Goal: Task Accomplishment & Management: Manage account settings

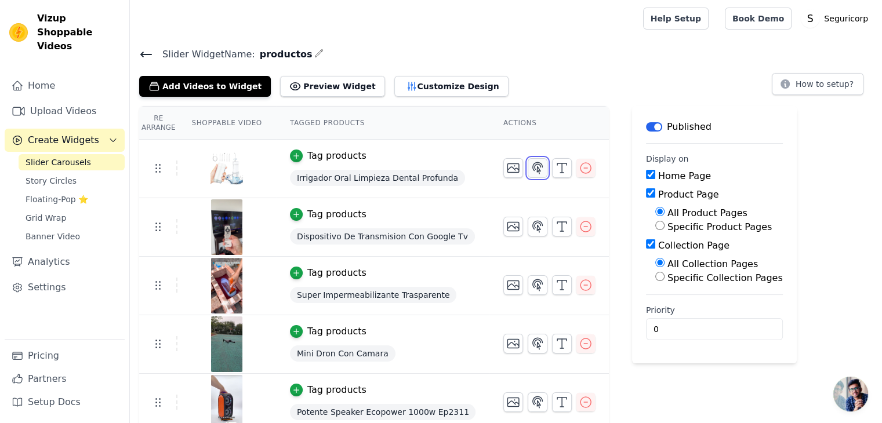
click at [530, 161] on icon "button" at bounding box center [537, 168] width 14 height 14
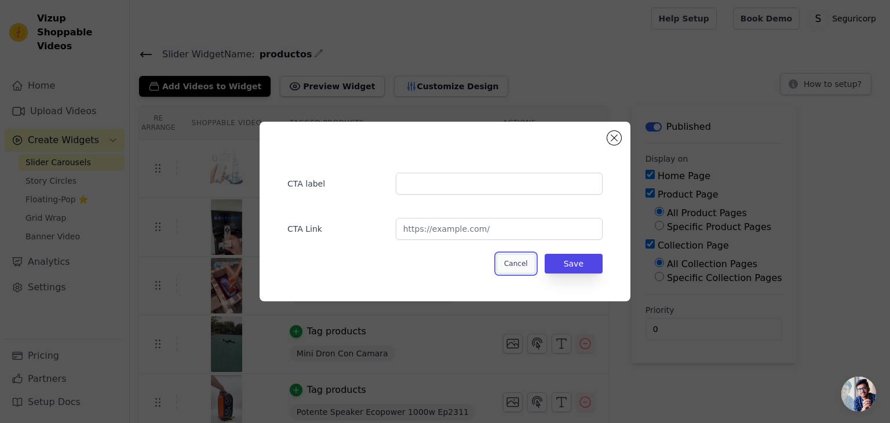
click at [524, 260] on button "Cancel" at bounding box center [516, 264] width 39 height 20
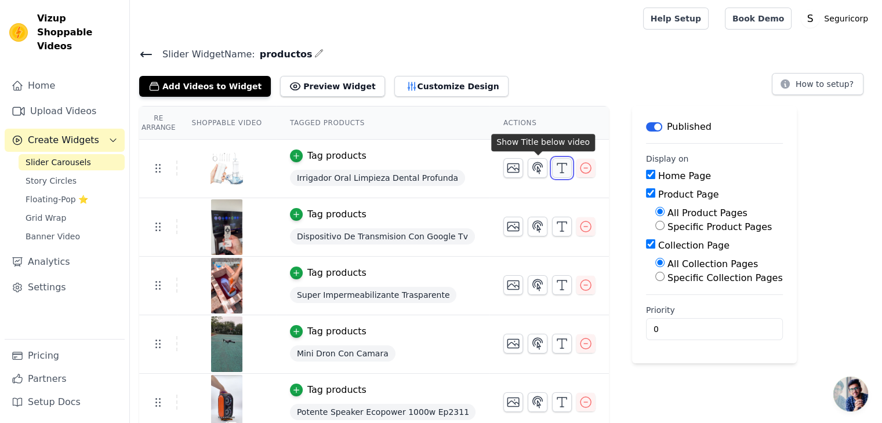
click at [555, 172] on icon "button" at bounding box center [562, 168] width 14 height 14
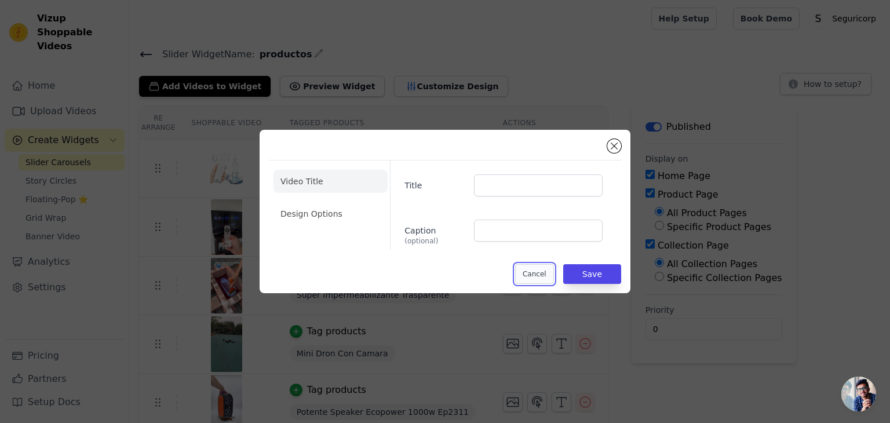
click at [536, 271] on button "Cancel" at bounding box center [534, 274] width 39 height 20
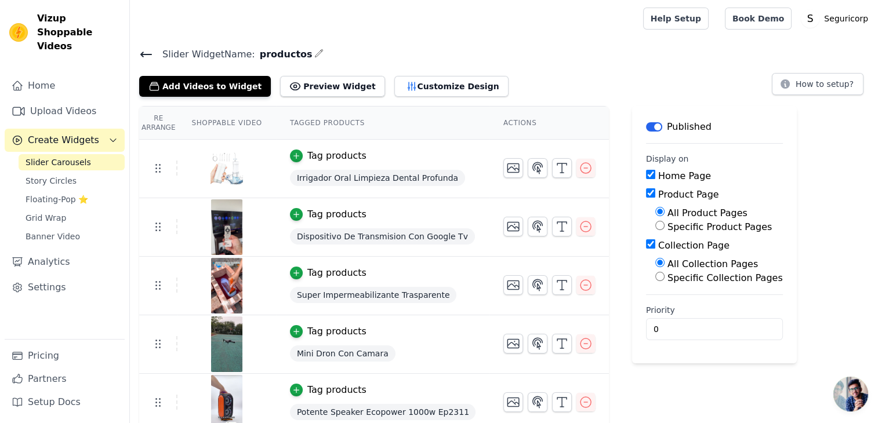
scroll to position [8, 0]
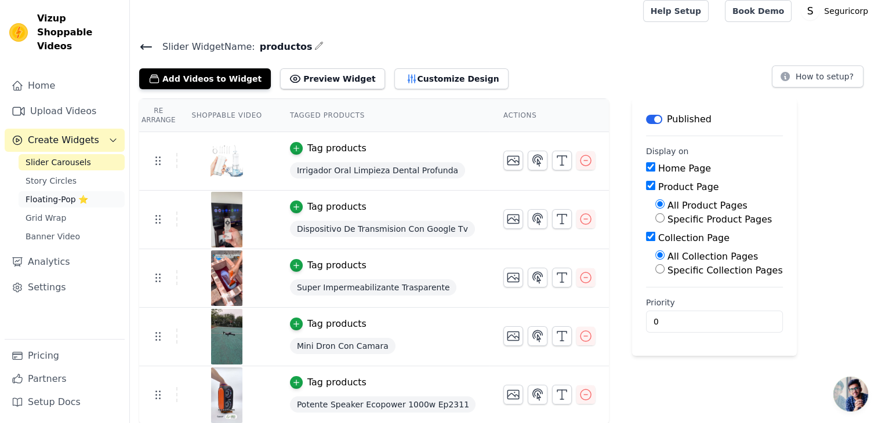
click at [69, 194] on span "Floating-Pop ⭐" at bounding box center [57, 200] width 63 height 12
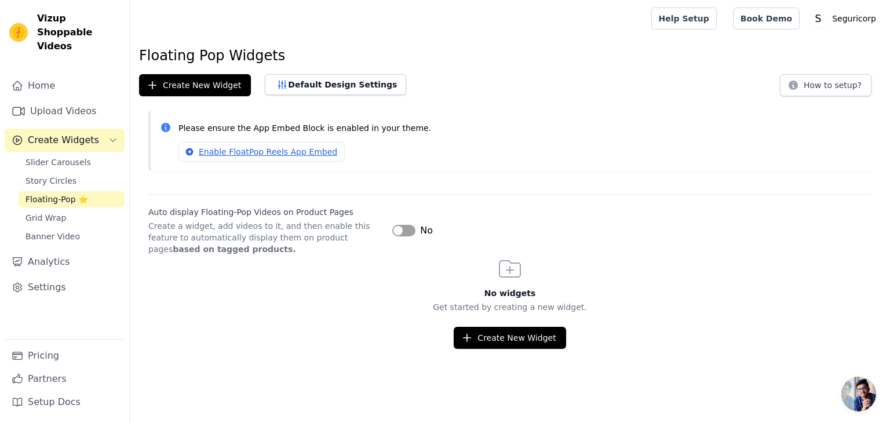
click at [404, 228] on button "Label" at bounding box center [403, 231] width 23 height 12
click at [496, 328] on button "Create New Widget" at bounding box center [510, 338] width 112 height 22
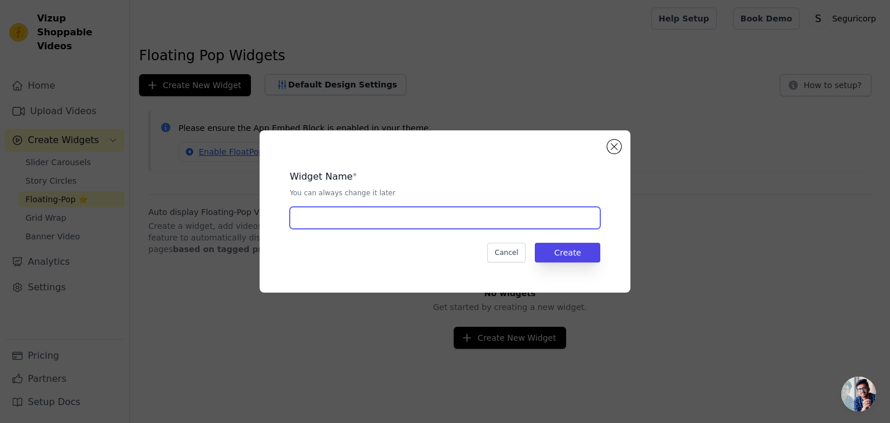
click at [427, 213] on input "text" at bounding box center [445, 218] width 311 height 22
type input "shnn"
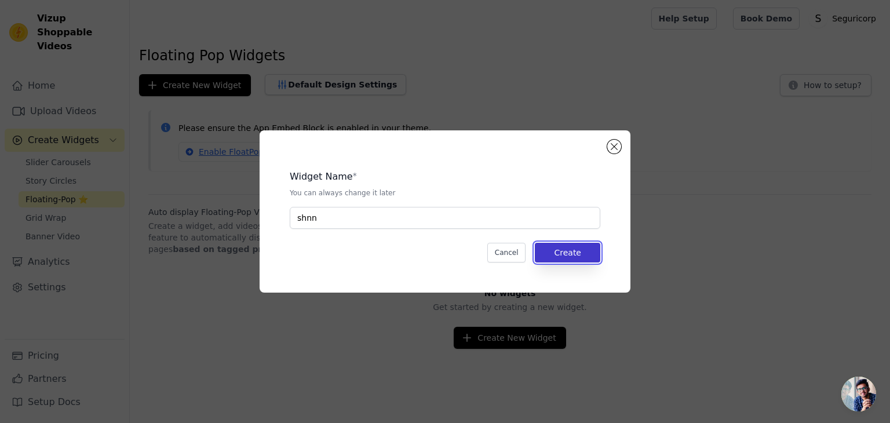
click at [578, 249] on button "Create" at bounding box center [567, 253] width 65 height 20
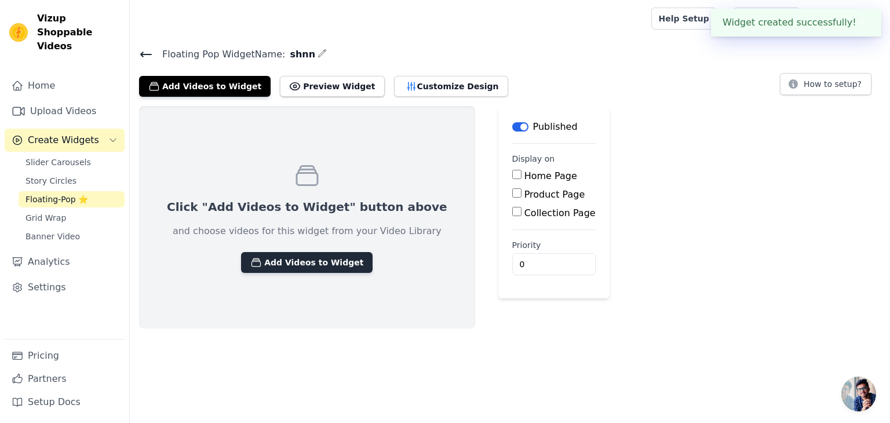
click at [304, 253] on button "Add Videos to Widget" at bounding box center [307, 262] width 132 height 21
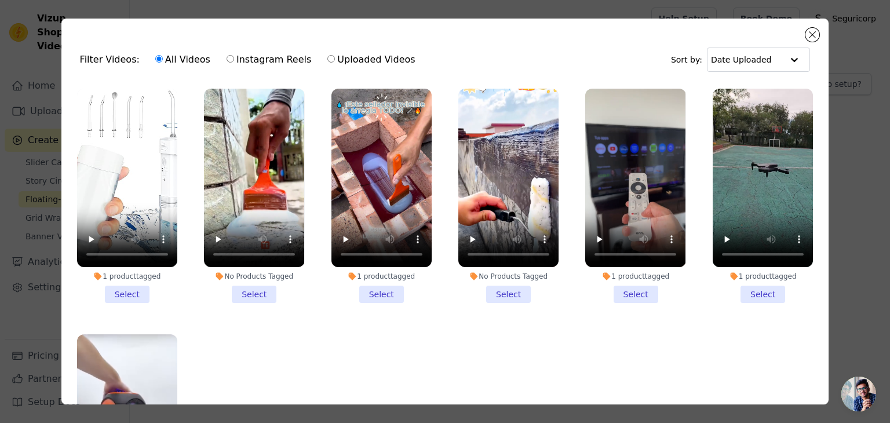
click at [123, 283] on li "1 product tagged Select" at bounding box center [127, 196] width 100 height 214
click at [0, 0] on input "1 product tagged Select" at bounding box center [0, 0] width 0 height 0
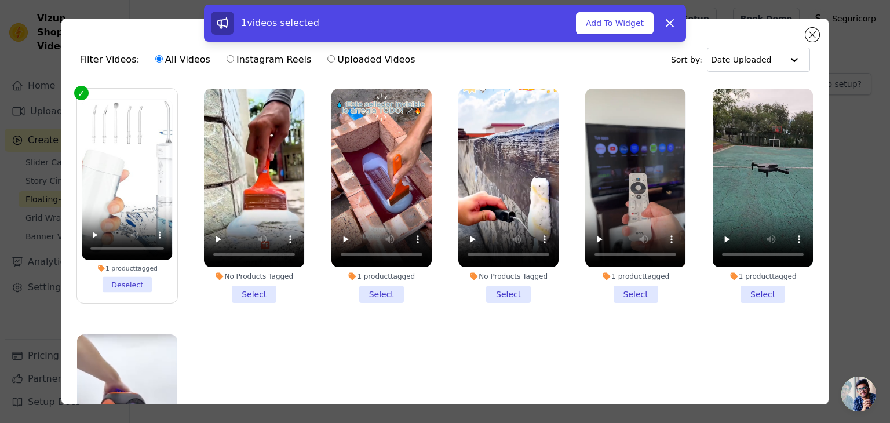
click at [123, 283] on li "1 product tagged Deselect" at bounding box center [127, 196] width 90 height 193
click at [0, 0] on input "1 product tagged Deselect" at bounding box center [0, 0] width 0 height 0
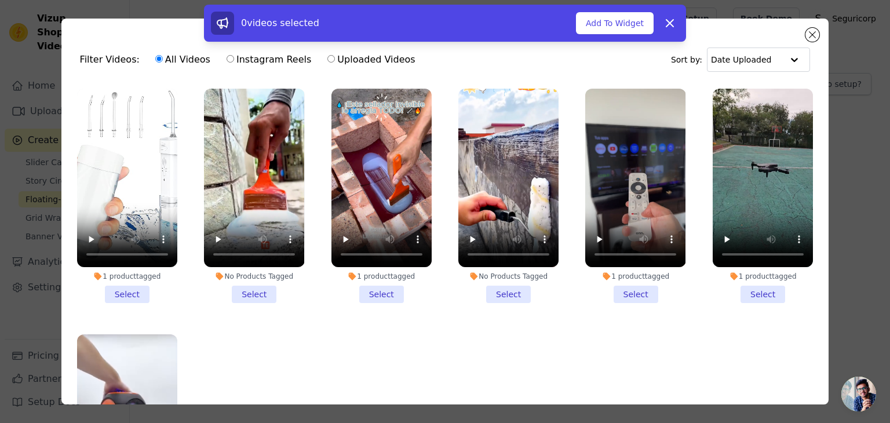
click at [245, 290] on li "No Products Tagged Select" at bounding box center [254, 196] width 100 height 214
click at [0, 0] on input "No Products Tagged Select" at bounding box center [0, 0] width 0 height 0
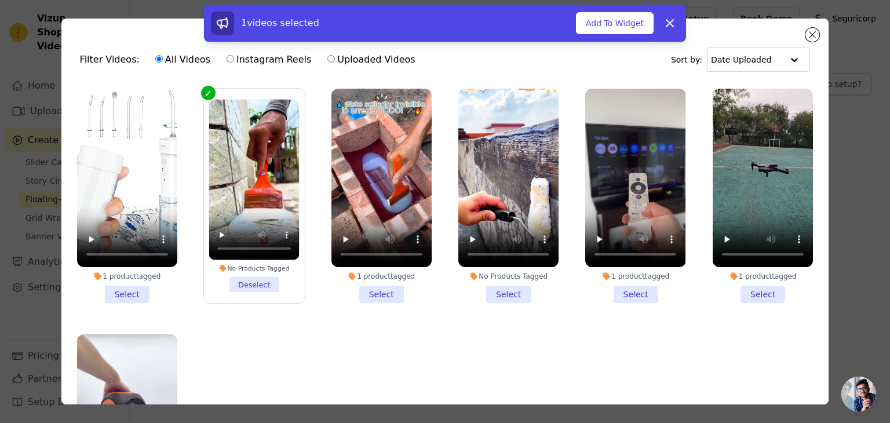
click at [501, 276] on div "No Products Tagged" at bounding box center [508, 276] width 100 height 9
click at [0, 0] on input "No Products Tagged Select" at bounding box center [0, 0] width 0 height 0
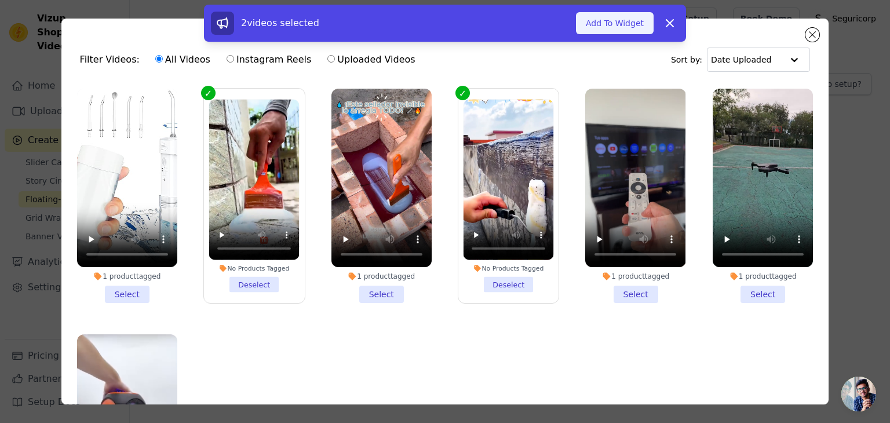
click at [617, 22] on button "Add To Widget" at bounding box center [615, 23] width 78 height 22
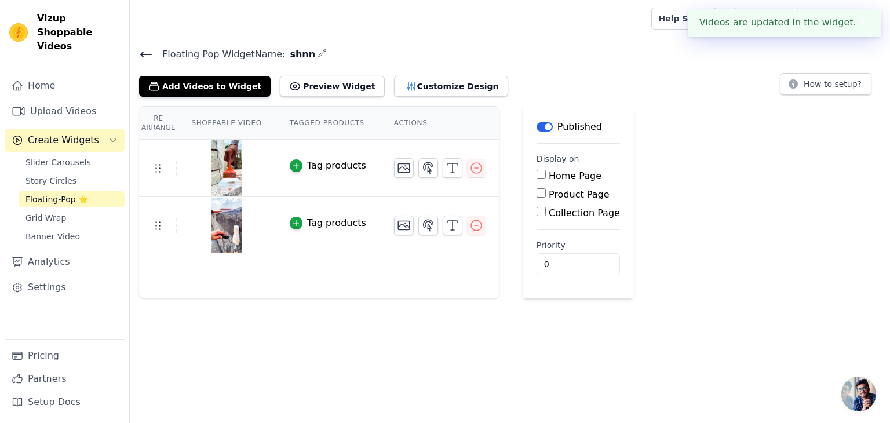
click at [549, 172] on label "Home Page" at bounding box center [575, 175] width 53 height 11
click at [543, 172] on input "Home Page" at bounding box center [541, 174] width 9 height 9
checkbox input "true"
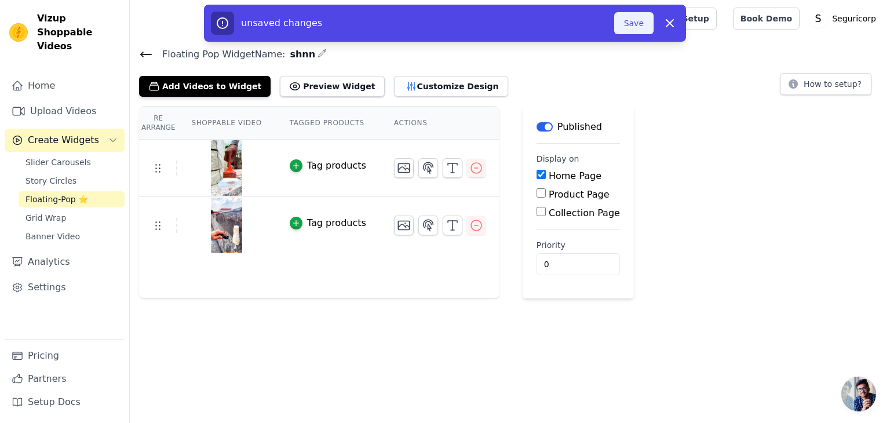
click at [628, 22] on button "Save" at bounding box center [633, 23] width 39 height 22
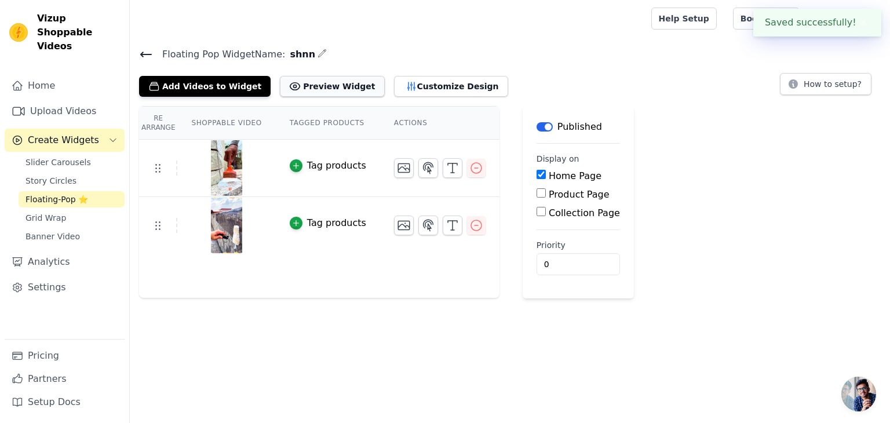
click at [315, 85] on button "Preview Widget" at bounding box center [332, 86] width 104 height 21
click at [523, 198] on main "Label Published Display on Home Page Product Page Collection Page Priority 0" at bounding box center [578, 202] width 111 height 192
click at [537, 203] on div "Home Page Product Page Collection Page" at bounding box center [578, 194] width 83 height 51
click at [537, 195] on div "Product Page" at bounding box center [578, 195] width 83 height 14
click at [537, 195] on input "Product Page" at bounding box center [541, 192] width 9 height 9
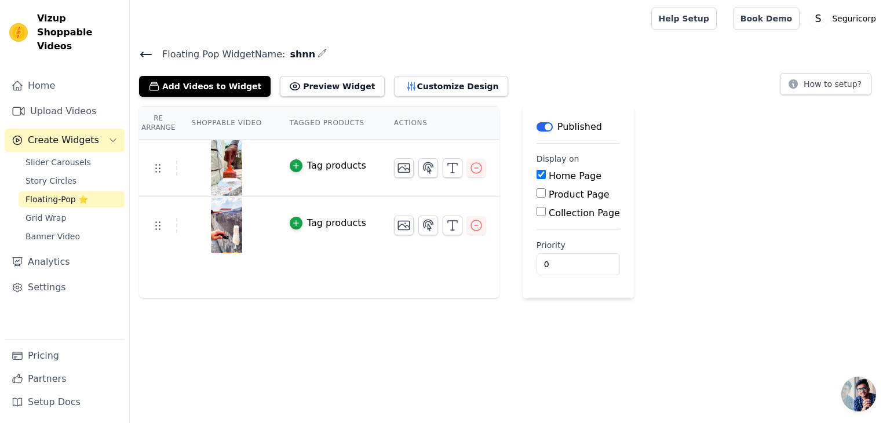
checkbox input "true"
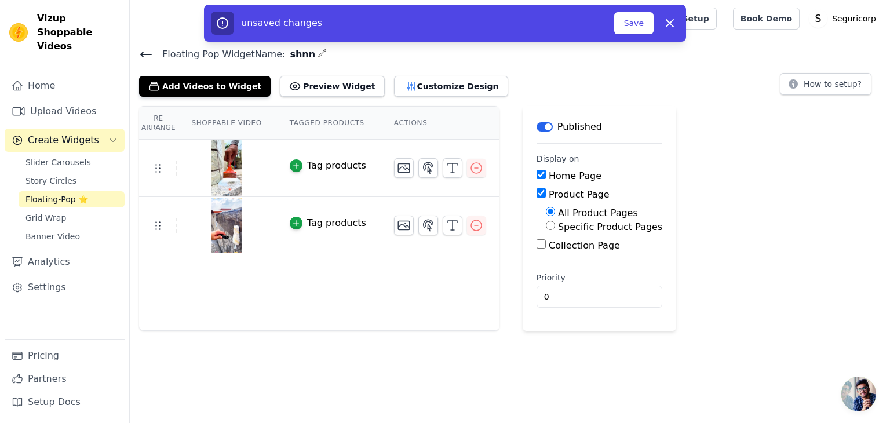
click at [537, 249] on div "Collection Page" at bounding box center [600, 246] width 126 height 14
click at [537, 248] on input "Collection Page" at bounding box center [541, 243] width 9 height 9
checkbox input "true"
click at [405, 90] on button "Customize Design" at bounding box center [451, 86] width 114 height 21
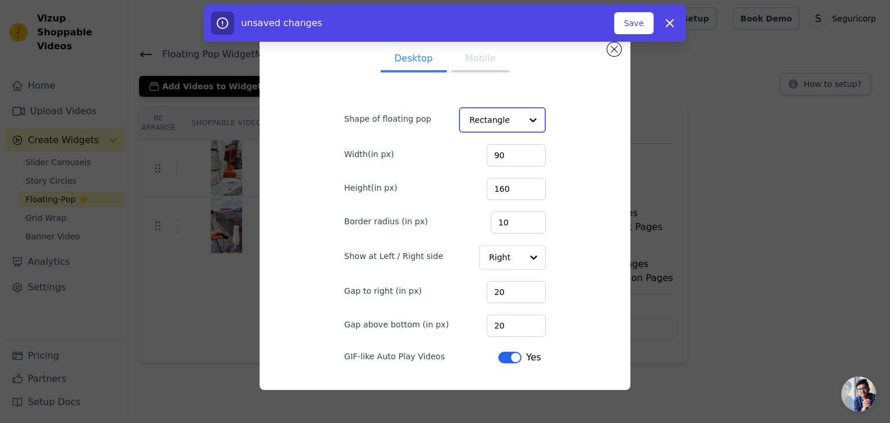
click at [522, 119] on div at bounding box center [533, 119] width 23 height 23
click at [512, 198] on input "160" at bounding box center [515, 188] width 59 height 22
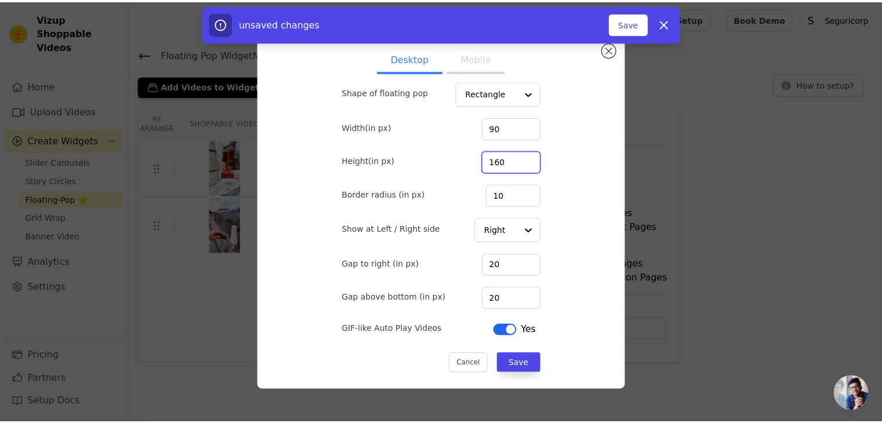
scroll to position [26, 0]
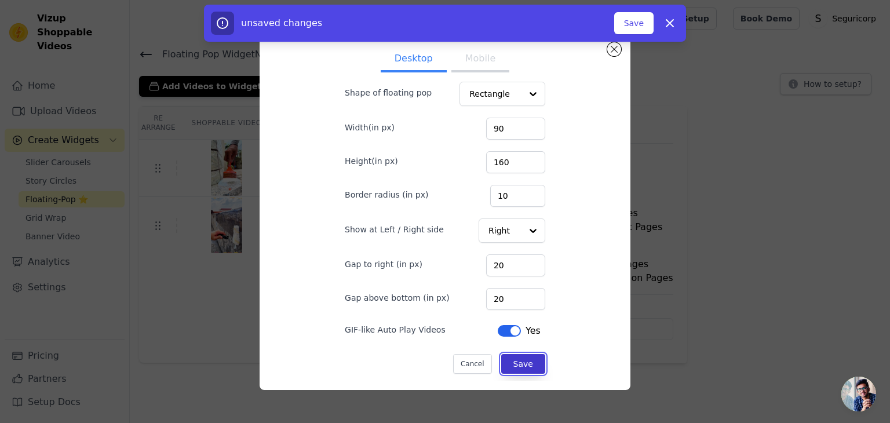
click at [512, 356] on button "Save" at bounding box center [523, 364] width 44 height 20
click at [627, 30] on button "Save" at bounding box center [633, 23] width 39 height 22
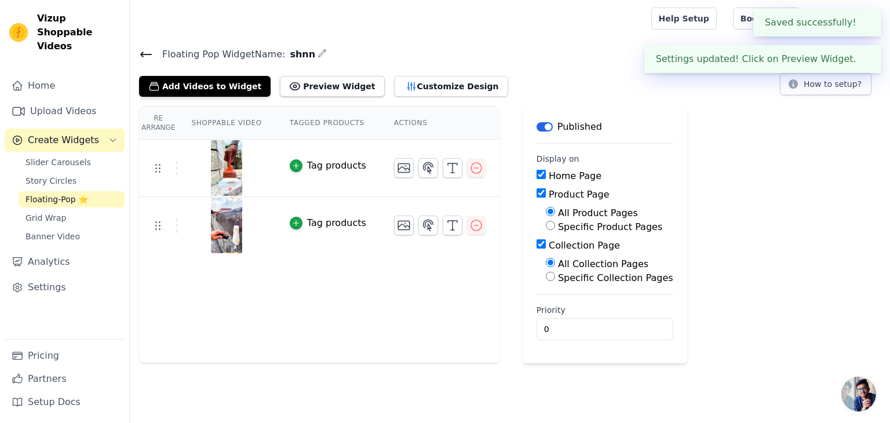
click at [324, 162] on div "Tag products" at bounding box center [336, 166] width 59 height 14
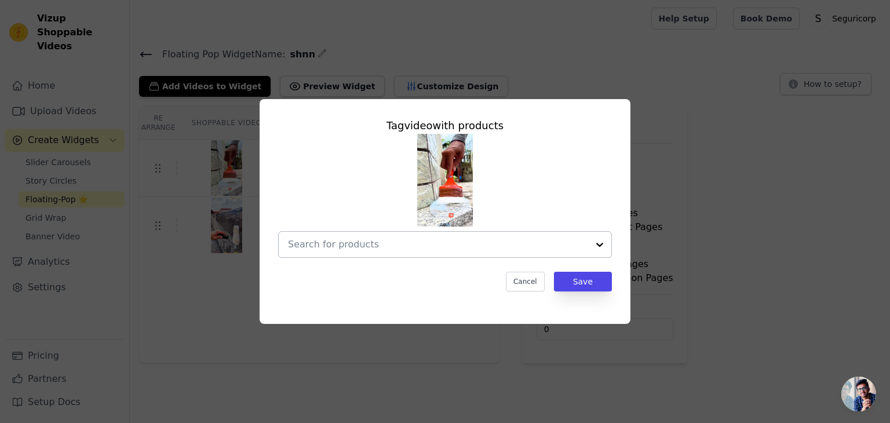
click at [340, 253] on div at bounding box center [438, 245] width 300 height 26
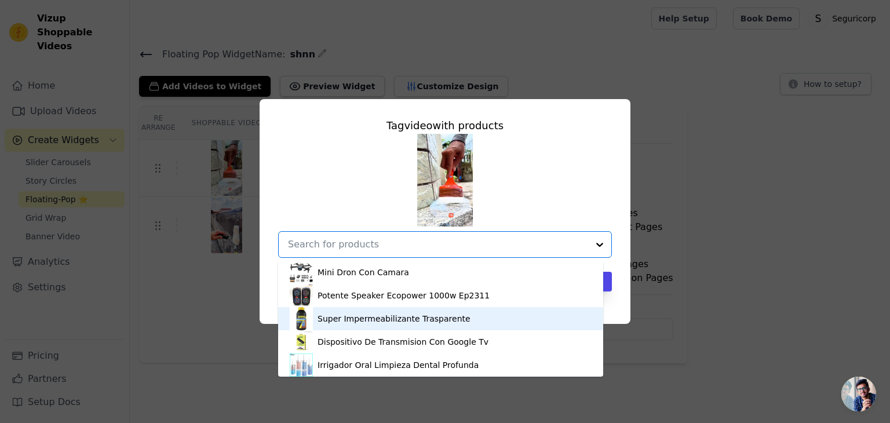
click at [350, 320] on div "Super Impermeabilizante Trasparente" at bounding box center [394, 319] width 153 height 12
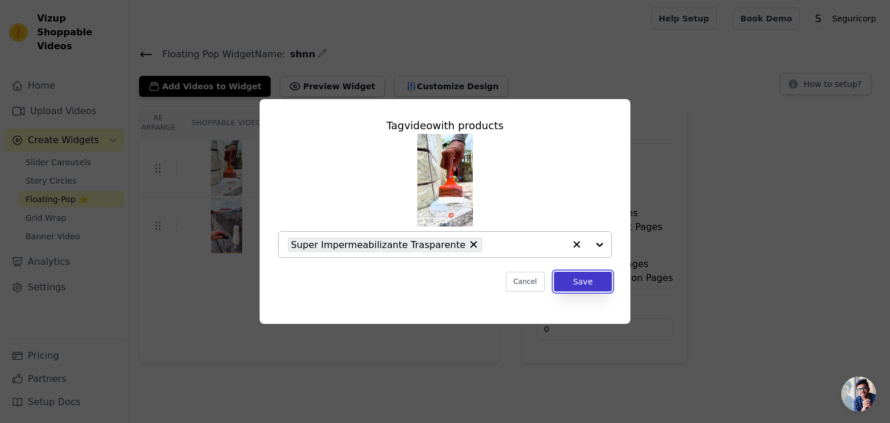
click at [564, 281] on button "Save" at bounding box center [583, 282] width 58 height 20
click at [594, 283] on button "Save" at bounding box center [583, 282] width 58 height 20
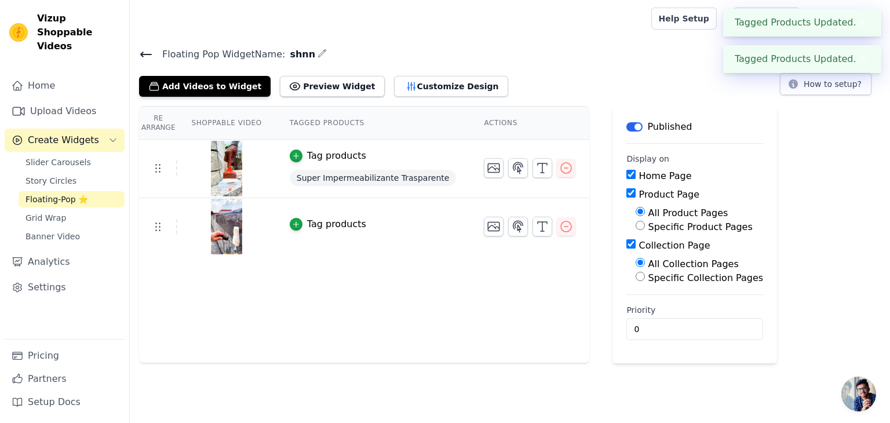
click at [296, 221] on button "Tag products" at bounding box center [328, 224] width 77 height 14
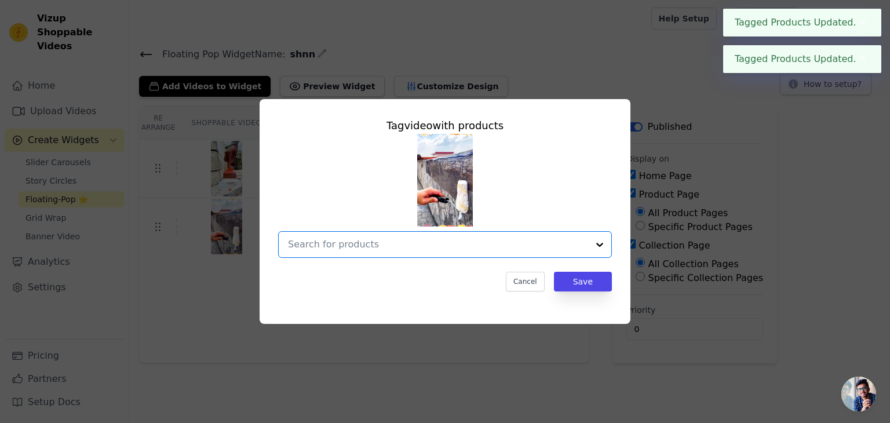
click at [541, 238] on input "text" at bounding box center [438, 245] width 300 height 14
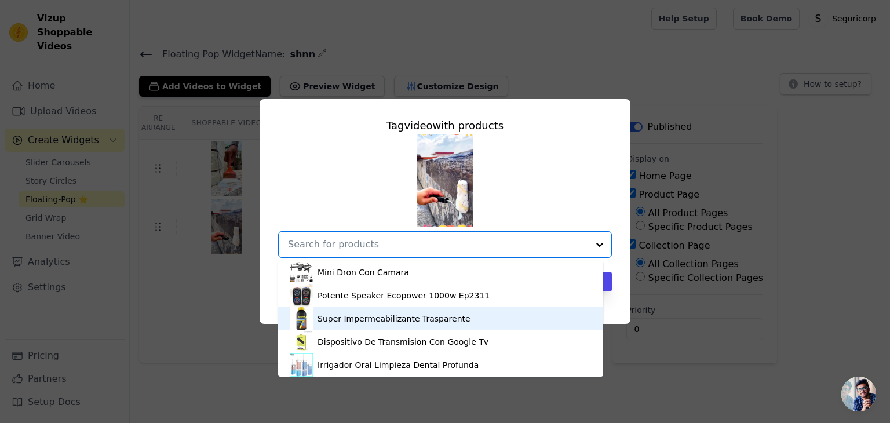
click at [466, 322] on div "Super Impermeabilizante Trasparente" at bounding box center [441, 318] width 302 height 23
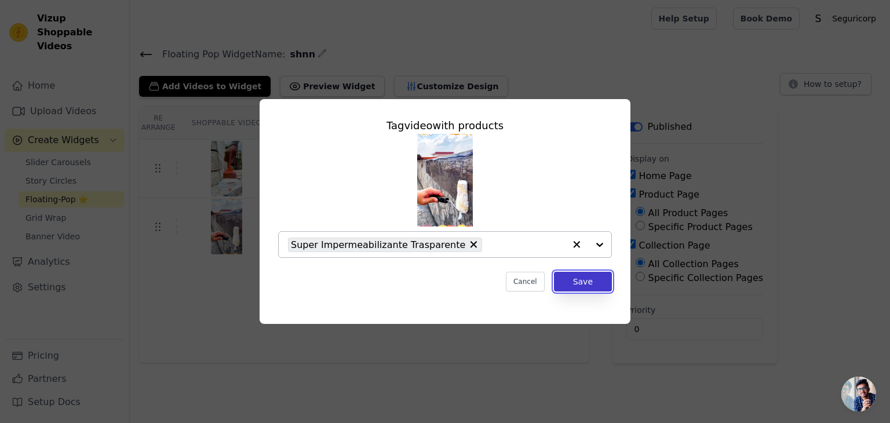
click at [591, 282] on button "Save" at bounding box center [583, 282] width 58 height 20
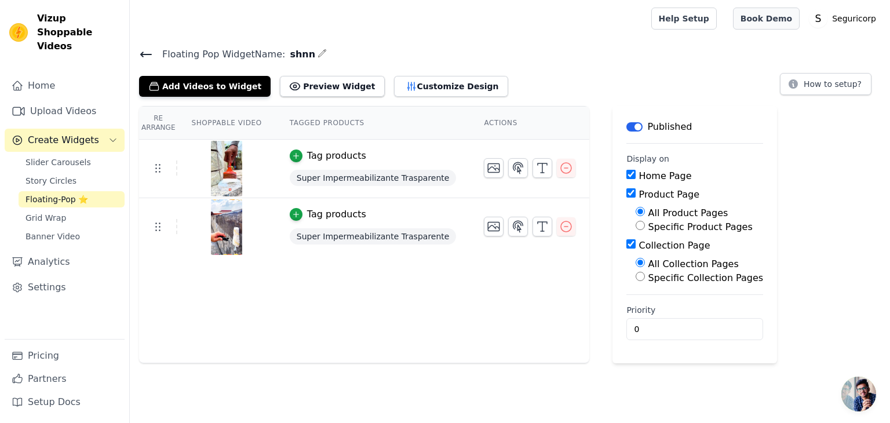
click at [784, 15] on link "Book Demo" at bounding box center [766, 19] width 67 height 22
click at [60, 74] on link "Home" at bounding box center [65, 85] width 120 height 23
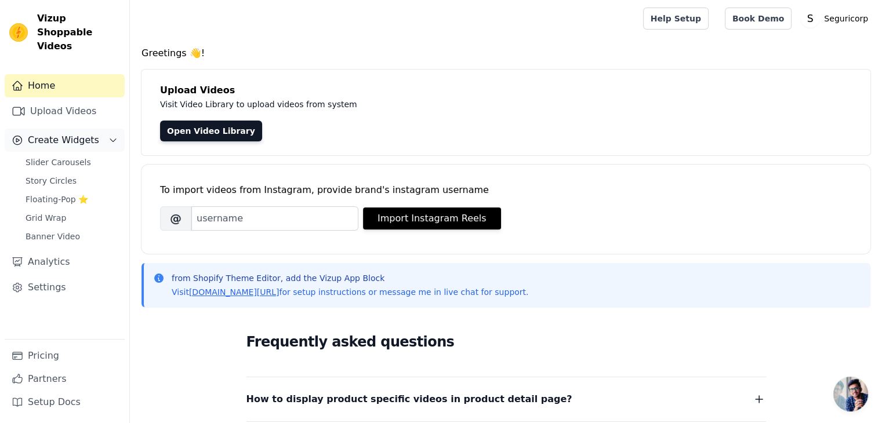
click at [61, 133] on span "Create Widgets" at bounding box center [63, 140] width 71 height 14
click at [54, 156] on link "Slider Carousels" at bounding box center [72, 162] width 106 height 16
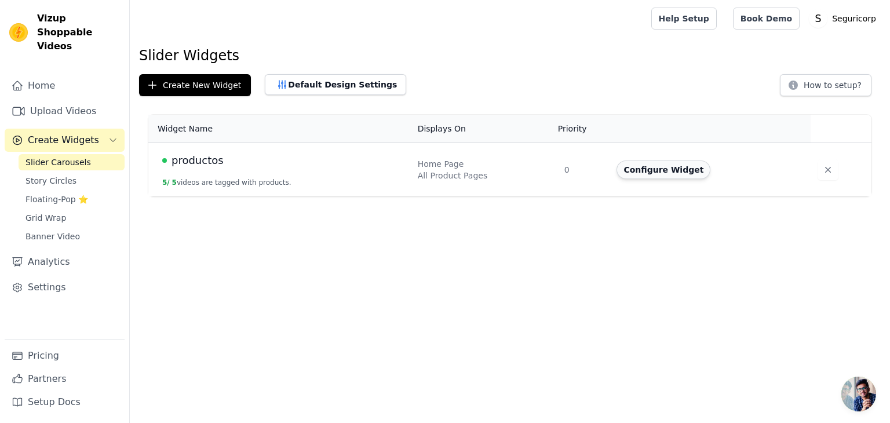
click at [664, 176] on button "Configure Widget" at bounding box center [664, 170] width 94 height 19
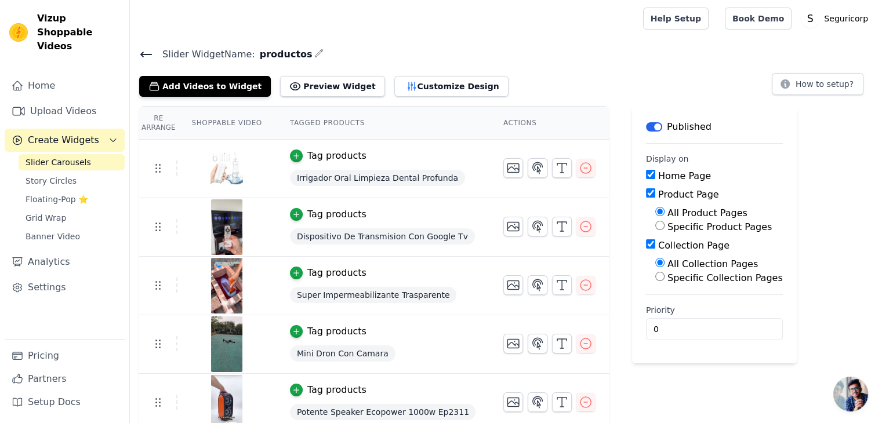
click at [489, 123] on th "Actions" at bounding box center [548, 123] width 119 height 33
click at [314, 177] on span "Irrigador Oral Limpieza Dental Profunda" at bounding box center [377, 178] width 175 height 16
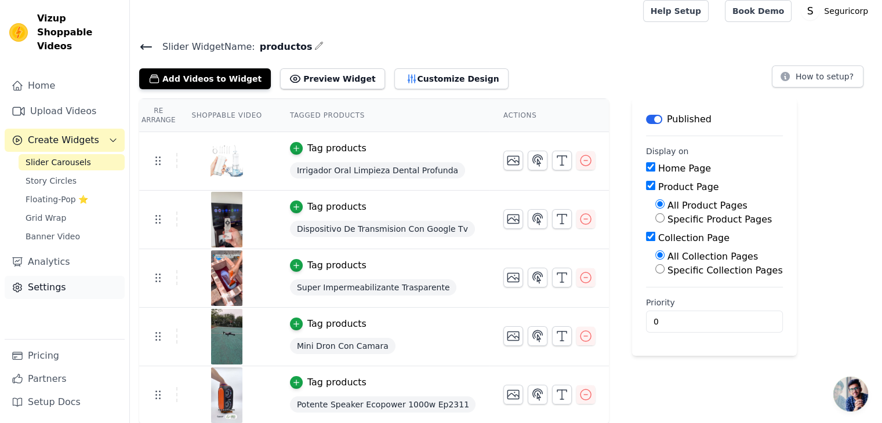
click at [32, 276] on link "Settings" at bounding box center [65, 287] width 120 height 23
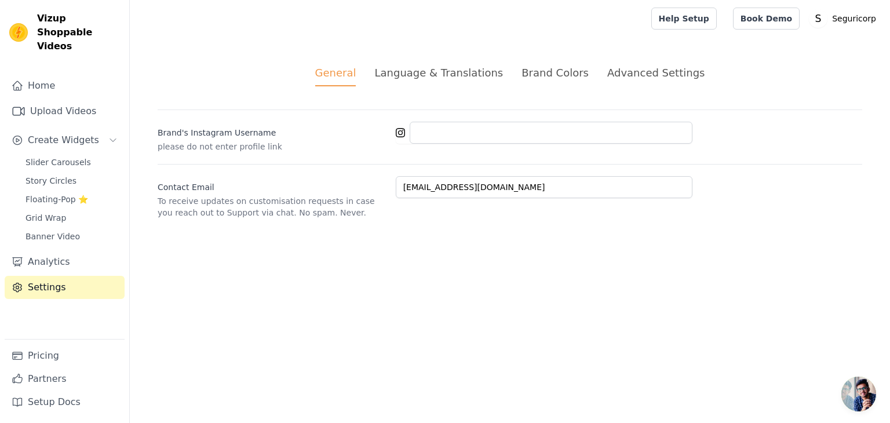
click at [416, 78] on div "Language & Translations" at bounding box center [438, 73] width 129 height 16
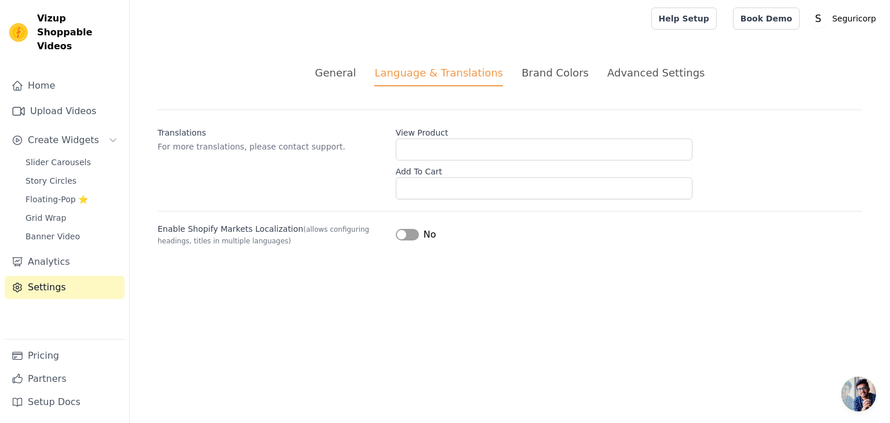
click at [574, 65] on div "Brand Colors" at bounding box center [555, 73] width 67 height 16
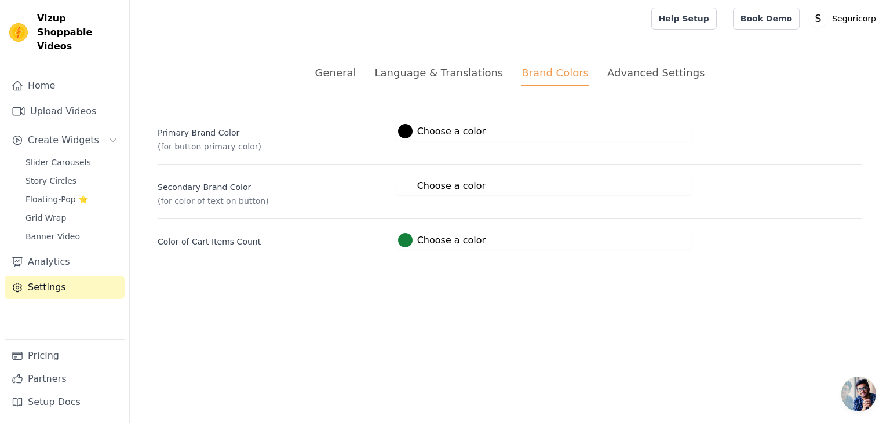
click at [631, 65] on div "Advanced Settings" at bounding box center [655, 73] width 97 height 16
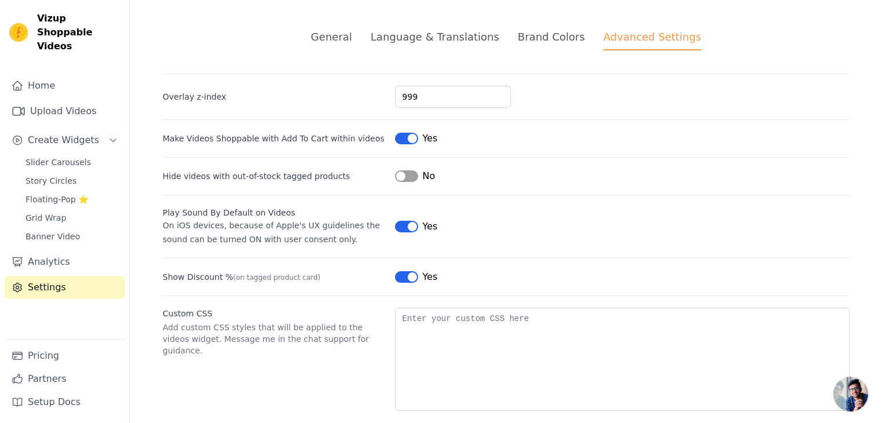
scroll to position [37, 0]
click at [44, 231] on span "Banner Video" at bounding box center [53, 237] width 54 height 12
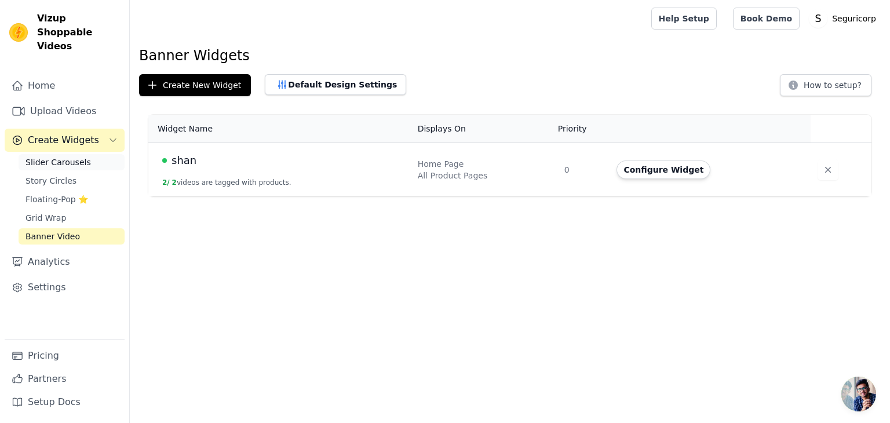
click at [56, 157] on span "Slider Carousels" at bounding box center [58, 163] width 65 height 12
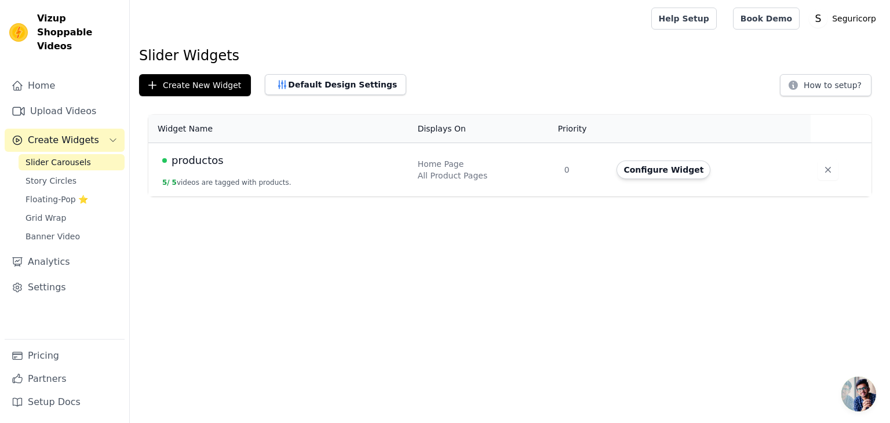
click at [351, 72] on div "Slider Widgets Create New Widget Default Design Settings How to setup? Widget N…" at bounding box center [510, 123] width 760 height 155
click at [347, 95] on div "Default Design Settings" at bounding box center [335, 85] width 141 height 22
click at [347, 93] on button "Default Design Settings" at bounding box center [335, 84] width 141 height 21
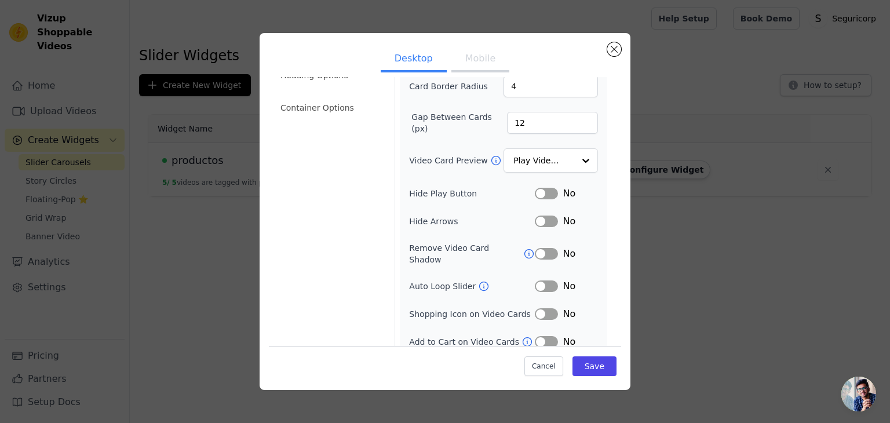
scroll to position [114, 0]
click at [315, 113] on li "Container Options" at bounding box center [331, 107] width 114 height 23
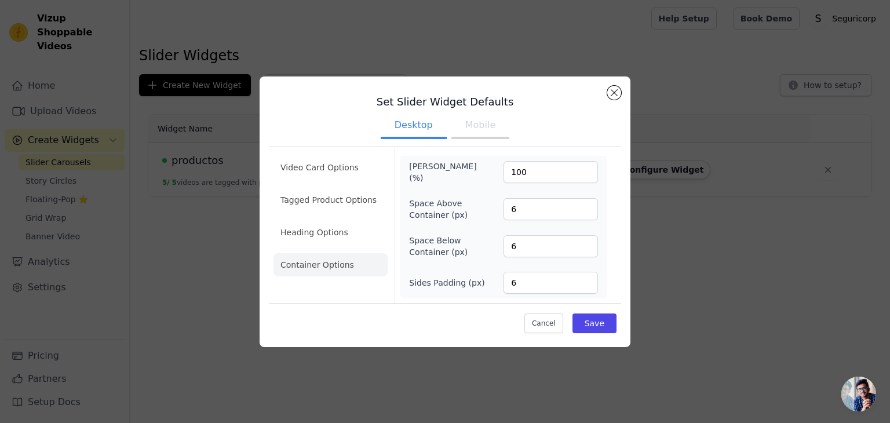
scroll to position [0, 0]
click at [290, 253] on li "Tagged Product Options" at bounding box center [331, 264] width 114 height 23
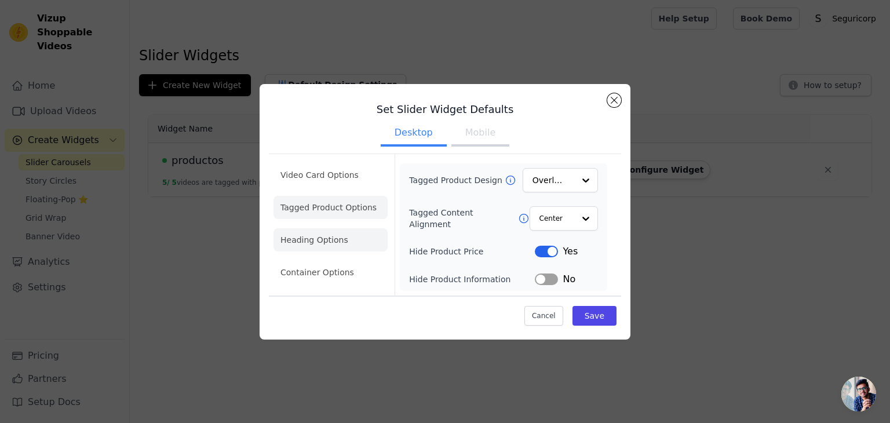
click at [347, 249] on li "Heading Options" at bounding box center [331, 239] width 114 height 23
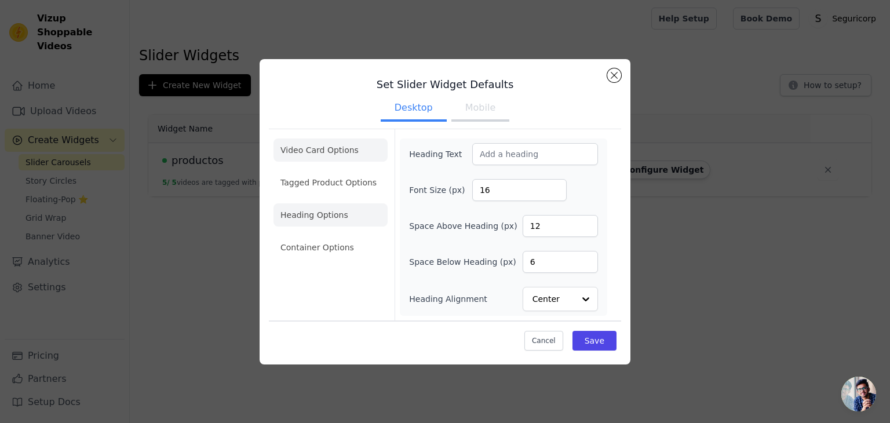
click at [315, 171] on li "Video Card Options" at bounding box center [331, 182] width 114 height 23
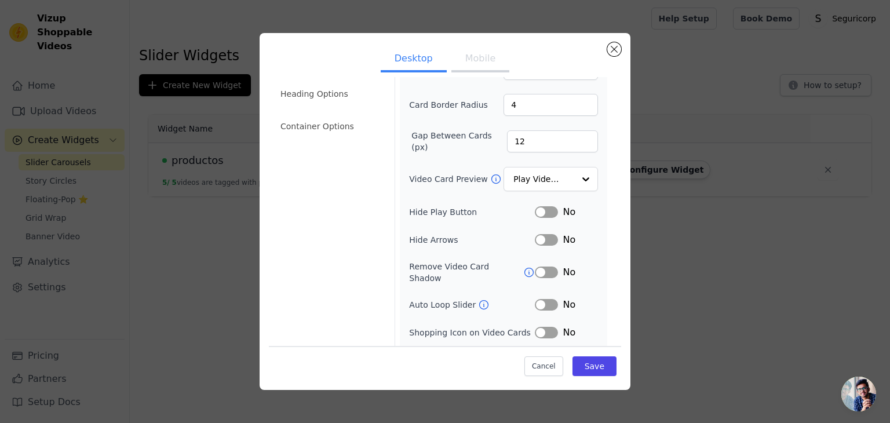
scroll to position [114, 0]
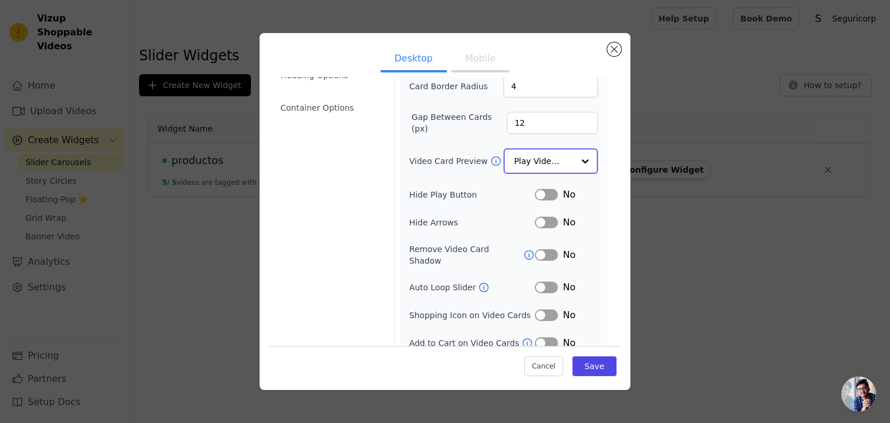
click at [530, 158] on input "Video Card Preview" at bounding box center [544, 161] width 60 height 23
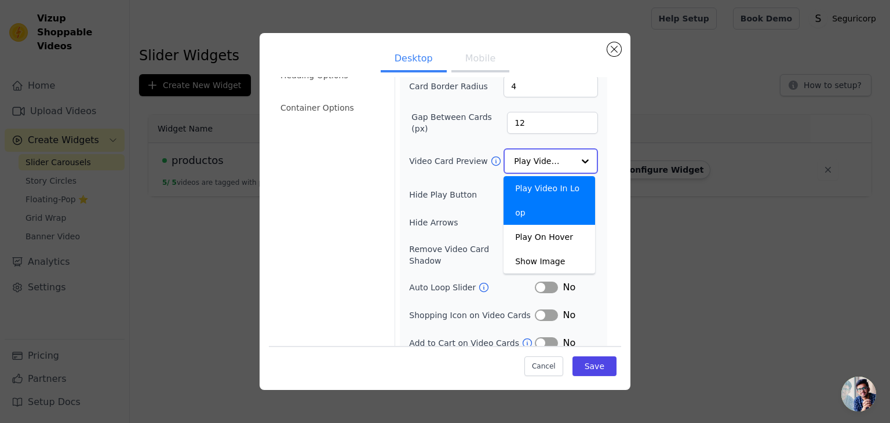
click at [530, 158] on input "Video Card Preview" at bounding box center [544, 161] width 60 height 23
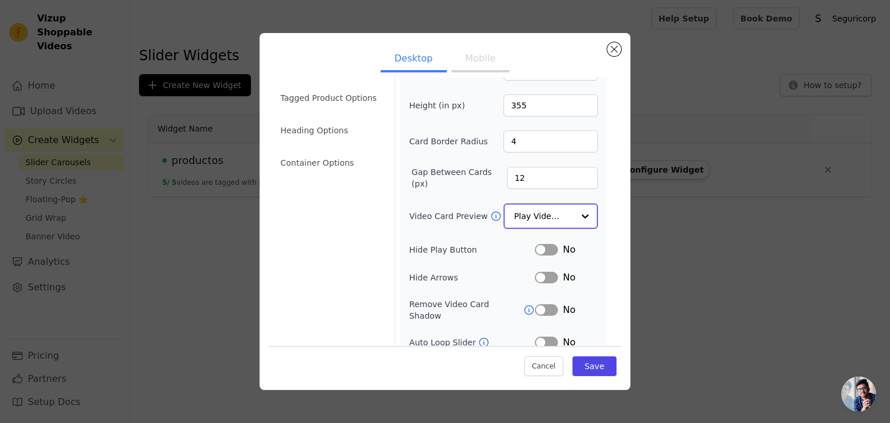
scroll to position [0, 0]
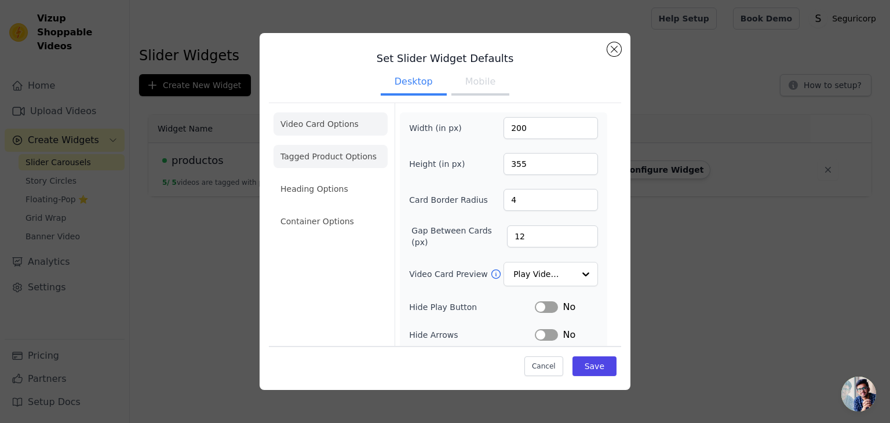
click at [353, 210] on li "Tagged Product Options" at bounding box center [331, 221] width 114 height 23
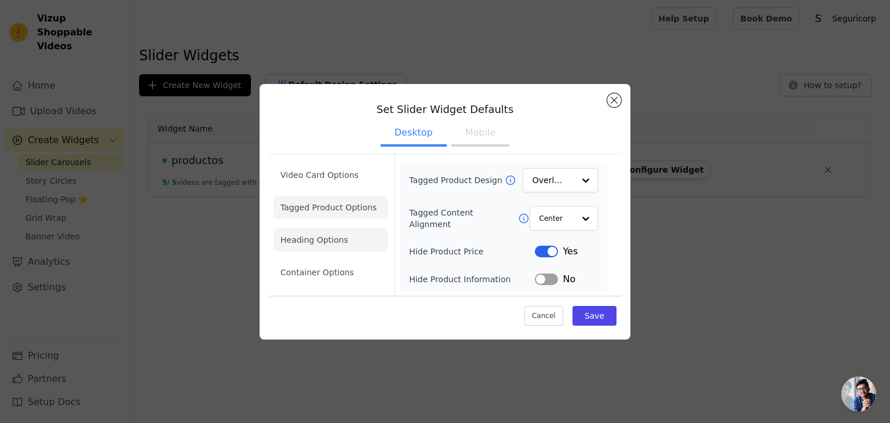
click at [319, 241] on li "Heading Options" at bounding box center [331, 239] width 114 height 23
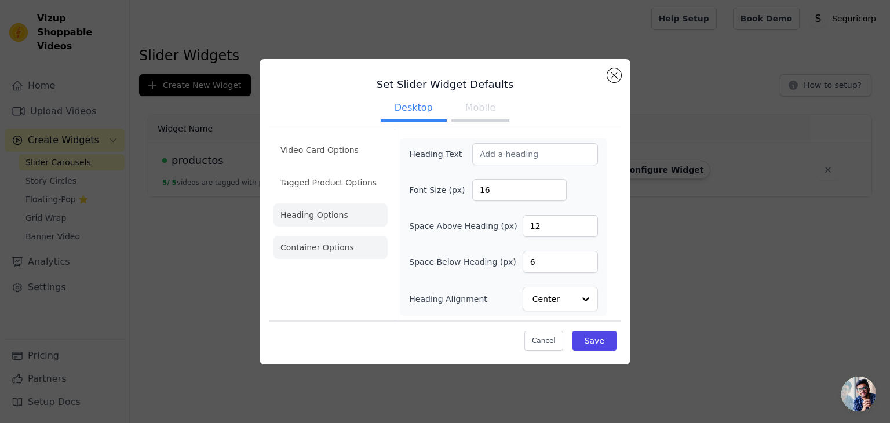
click at [348, 249] on li "Container Options" at bounding box center [331, 247] width 114 height 23
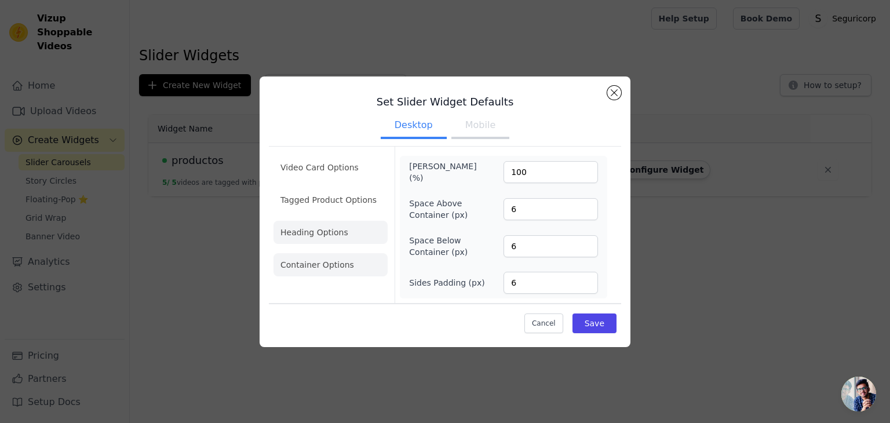
drag, startPoint x: 311, startPoint y: 216, endPoint x: 312, endPoint y: 227, distance: 10.5
click at [312, 227] on ul "Video Card Options Tagged Product Options Heading Options Container Options" at bounding box center [331, 216] width 114 height 130
click at [312, 227] on li "Heading Options" at bounding box center [331, 232] width 114 height 23
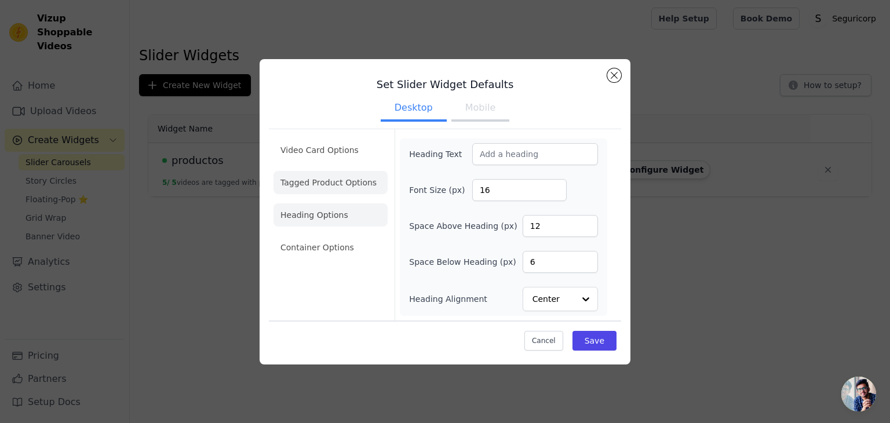
click at [334, 236] on li "Tagged Product Options" at bounding box center [331, 247] width 114 height 23
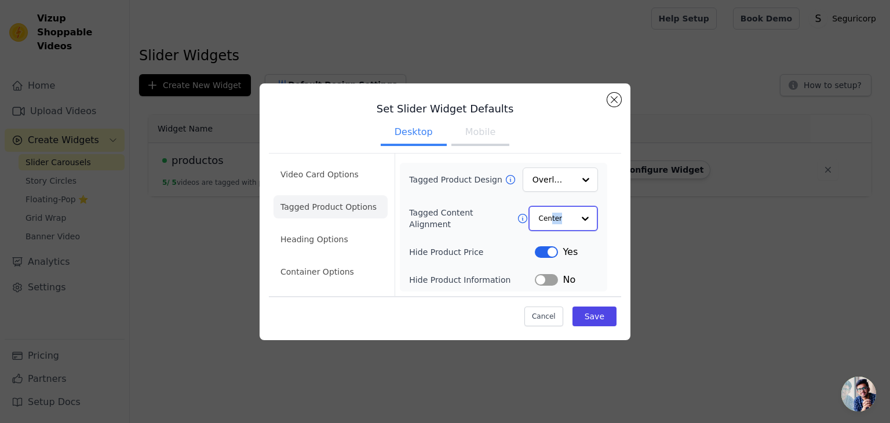
drag, startPoint x: 554, startPoint y: 198, endPoint x: 558, endPoint y: 224, distance: 26.4
click at [558, 224] on div "Tagged Product Design Overlay Tagged Content Alignment Center Hide Product Pric…" at bounding box center [503, 227] width 189 height 119
click at [558, 224] on input "Tagged Content Alignment" at bounding box center [556, 218] width 35 height 23
click at [562, 188] on input "Tagged Product Design" at bounding box center [553, 180] width 41 height 23
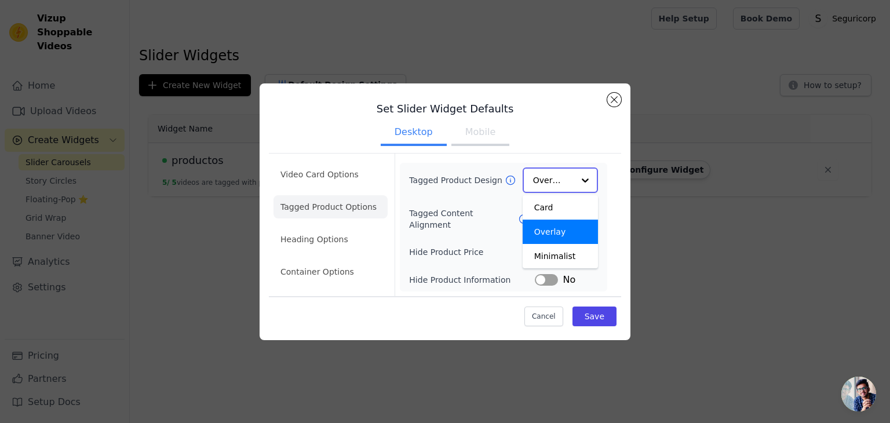
click at [562, 188] on input "Tagged Product Design" at bounding box center [553, 180] width 41 height 23
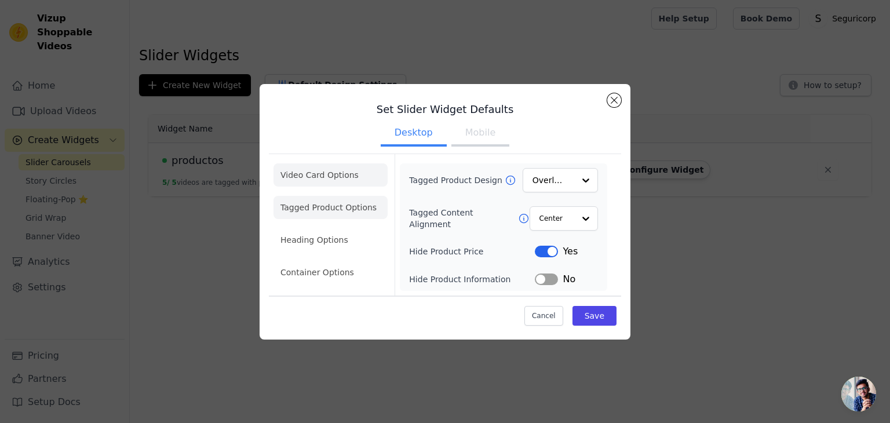
click at [307, 196] on li "Video Card Options" at bounding box center [331, 207] width 114 height 23
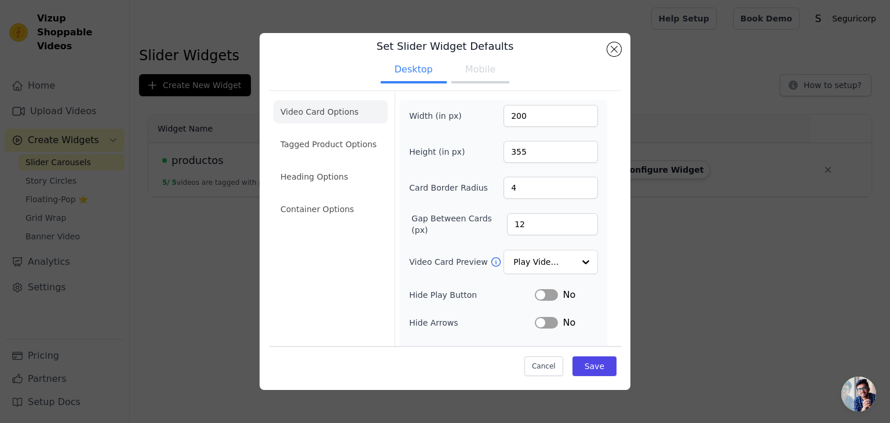
scroll to position [11, 0]
click at [341, 199] on li "Tagged Product Options" at bounding box center [331, 210] width 114 height 23
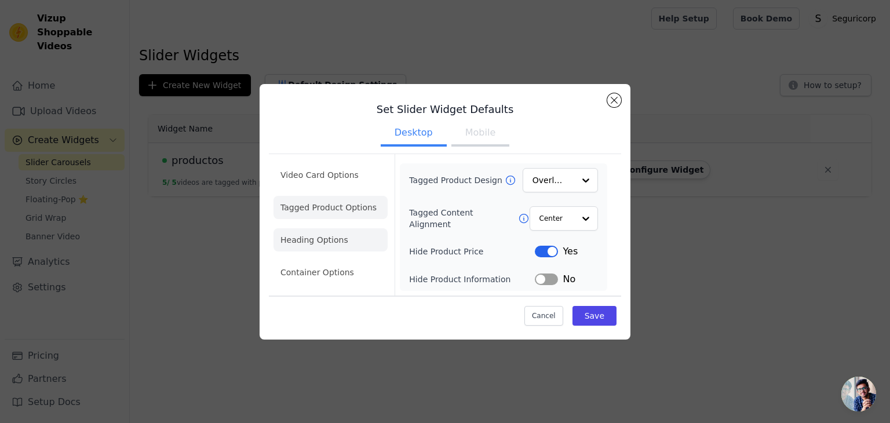
click at [304, 245] on li "Heading Options" at bounding box center [331, 239] width 114 height 23
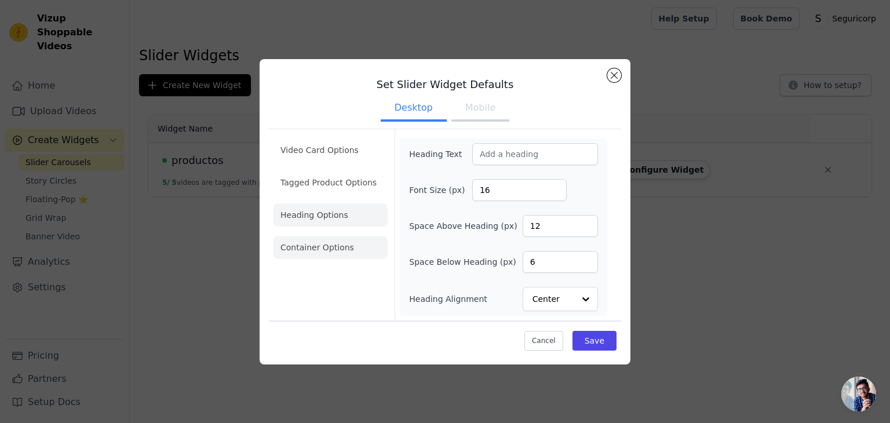
click at [304, 250] on li "Container Options" at bounding box center [331, 247] width 114 height 23
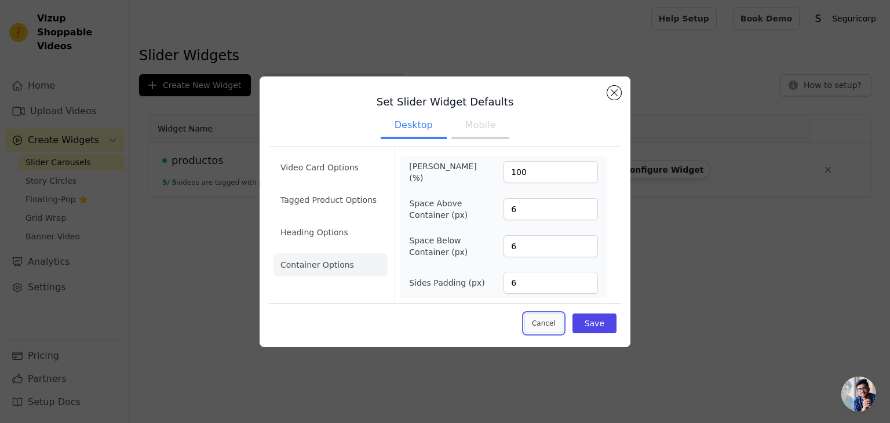
click at [550, 321] on button "Cancel" at bounding box center [544, 324] width 39 height 20
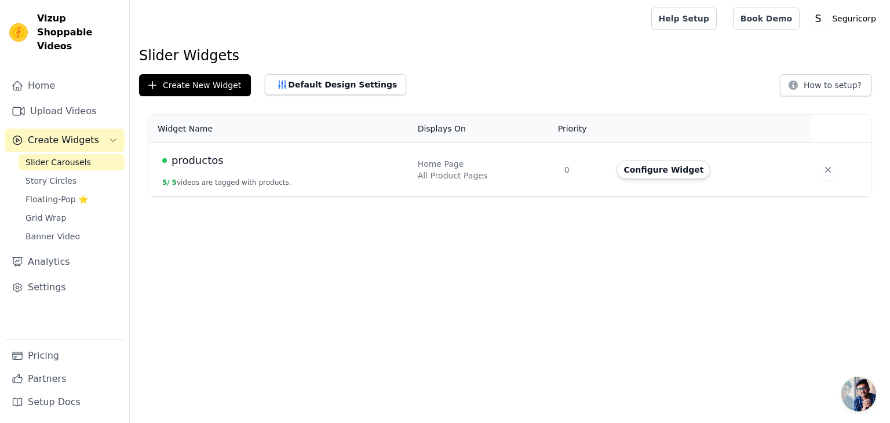
click at [216, 162] on span "productos" at bounding box center [198, 160] width 52 height 16
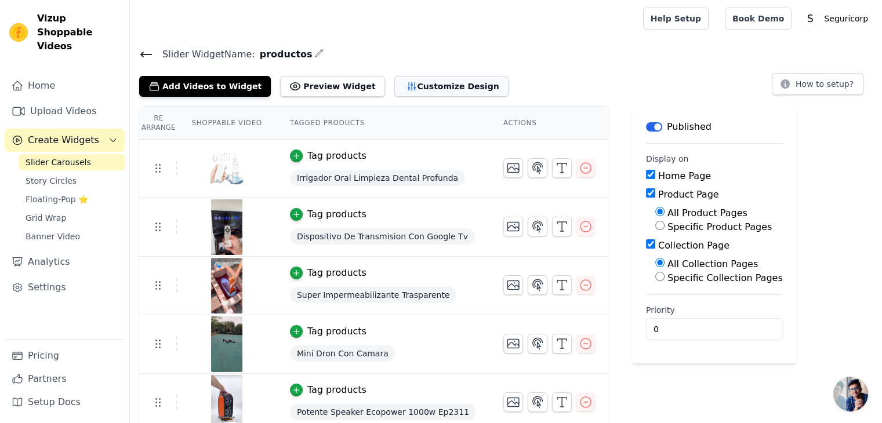
click at [406, 79] on button "Customize Design" at bounding box center [451, 86] width 114 height 21
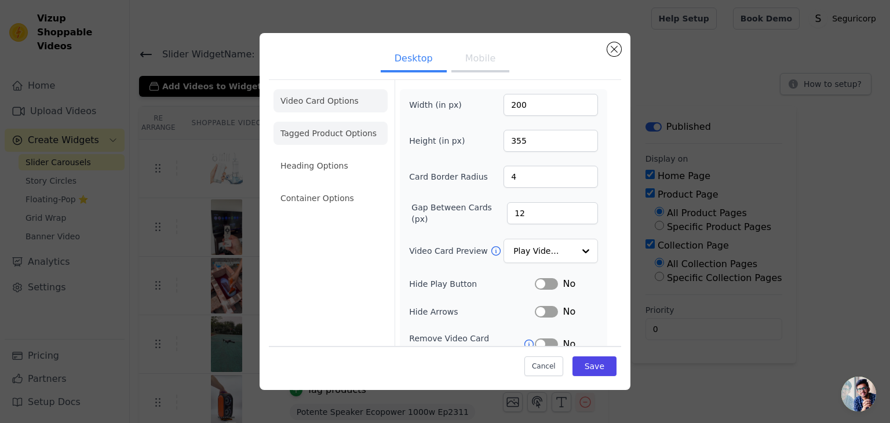
click at [340, 187] on li "Tagged Product Options" at bounding box center [331, 198] width 114 height 23
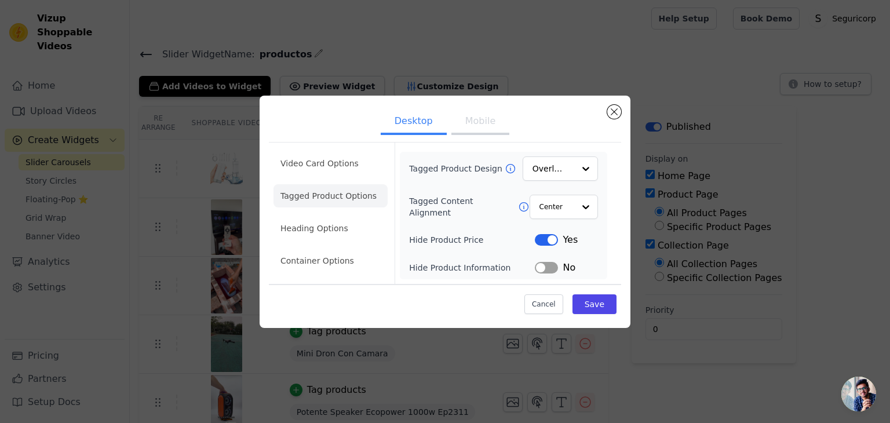
click at [332, 179] on ul "Video Card Options Tagged Product Options Heading Options Container Options" at bounding box center [331, 212] width 114 height 130
click at [329, 201] on li "Tagged Product Options" at bounding box center [331, 195] width 114 height 23
click at [321, 249] on li "Container Options" at bounding box center [331, 260] width 114 height 23
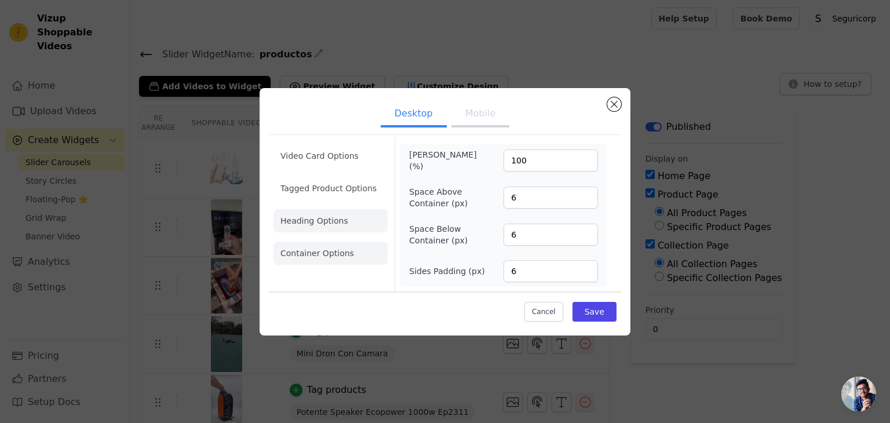
click at [322, 223] on li "Heading Options" at bounding box center [331, 220] width 114 height 23
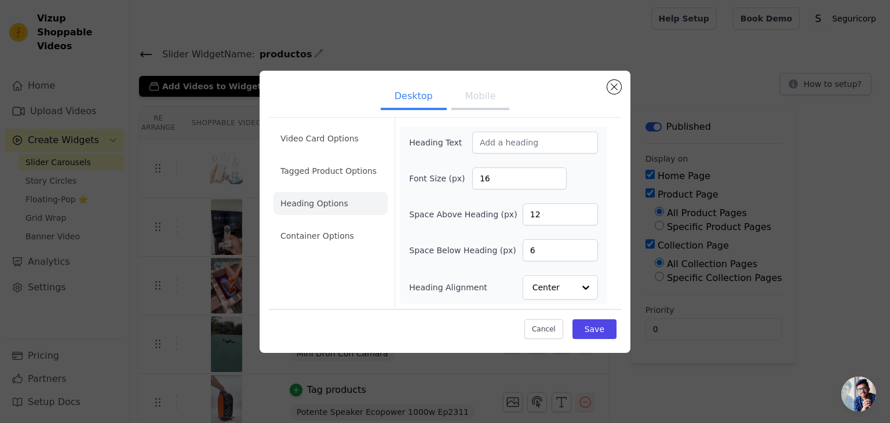
click at [556, 316] on div "Cancel Save" at bounding box center [445, 326] width 352 height 35
click at [551, 330] on button "Cancel" at bounding box center [544, 329] width 39 height 20
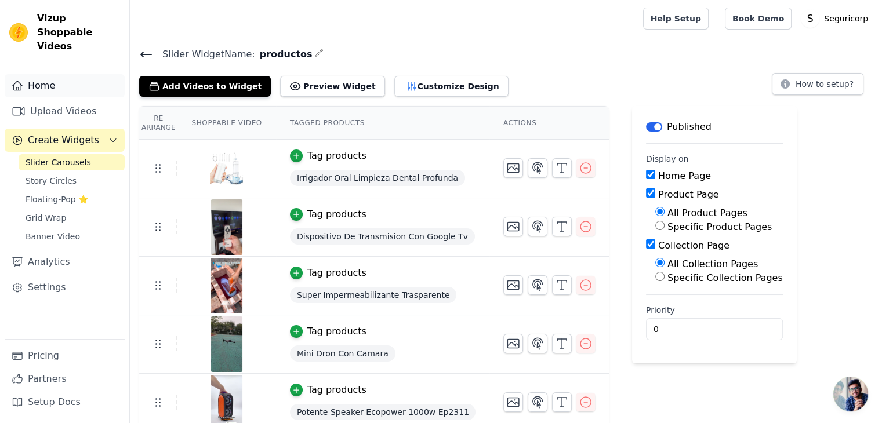
click at [57, 74] on link "Home" at bounding box center [65, 85] width 120 height 23
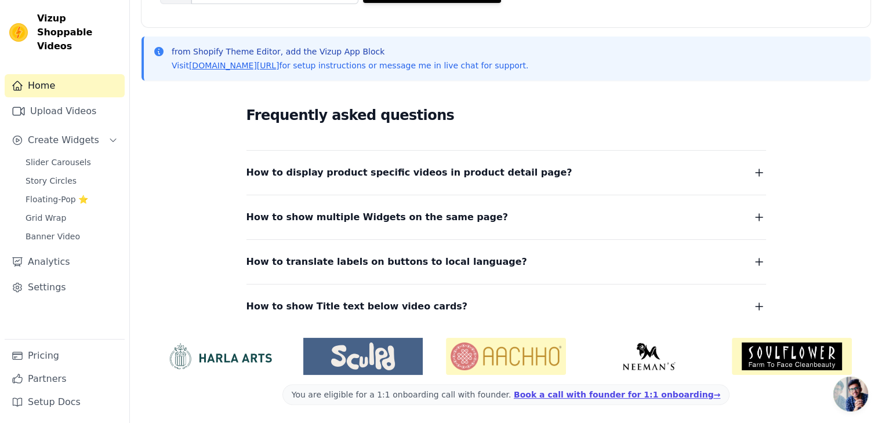
scroll to position [226, 0]
click at [314, 259] on span "How to translate labels on buttons to local language?" at bounding box center [386, 262] width 281 height 16
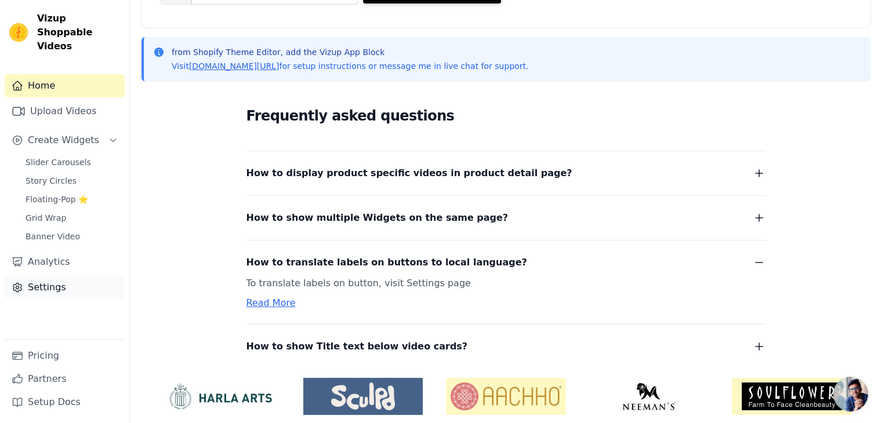
click at [41, 276] on link "Settings" at bounding box center [65, 287] width 120 height 23
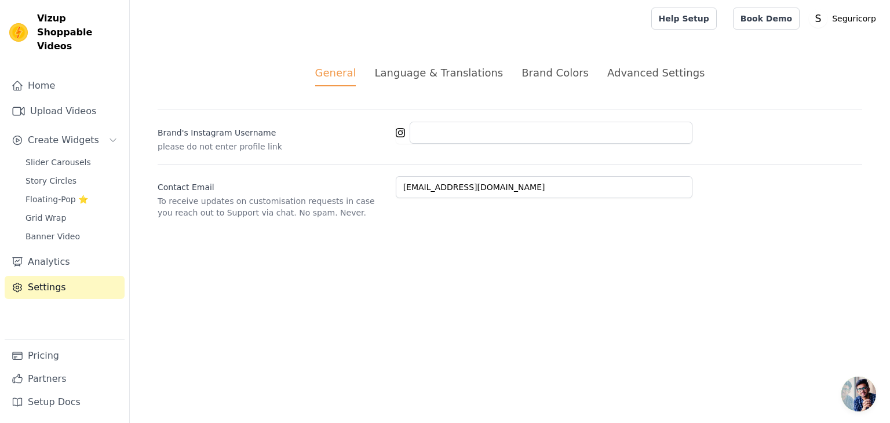
click at [438, 75] on div "Language & Translations" at bounding box center [438, 73] width 129 height 16
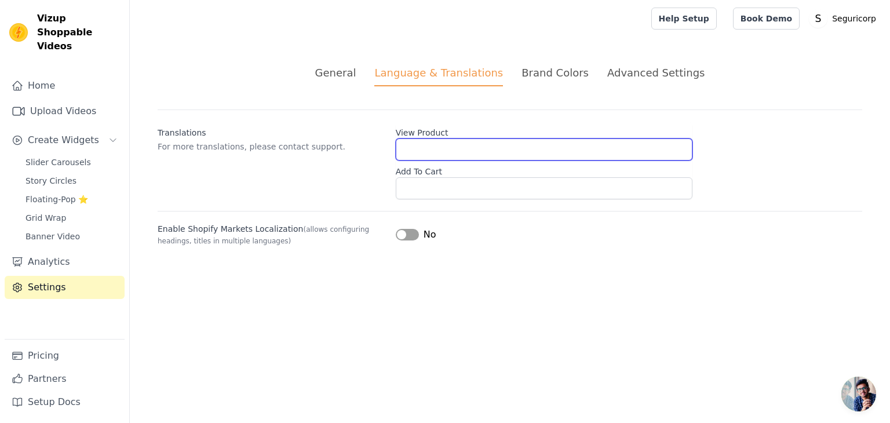
click at [406, 152] on input "View Product" at bounding box center [544, 150] width 297 height 22
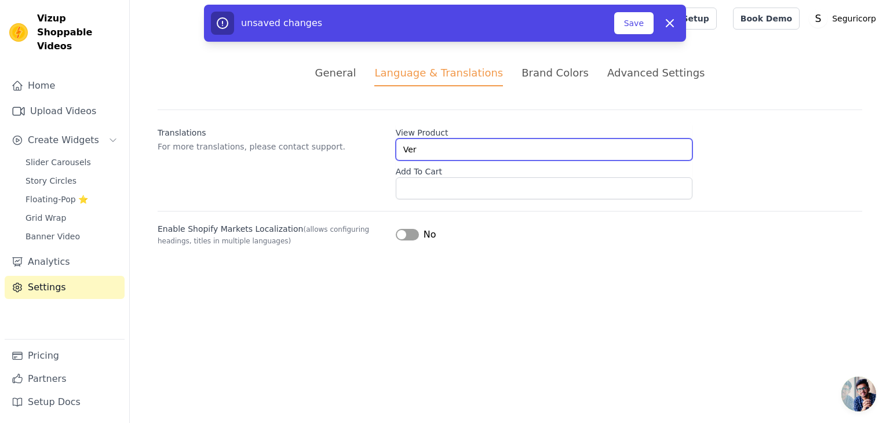
type input "Ver"
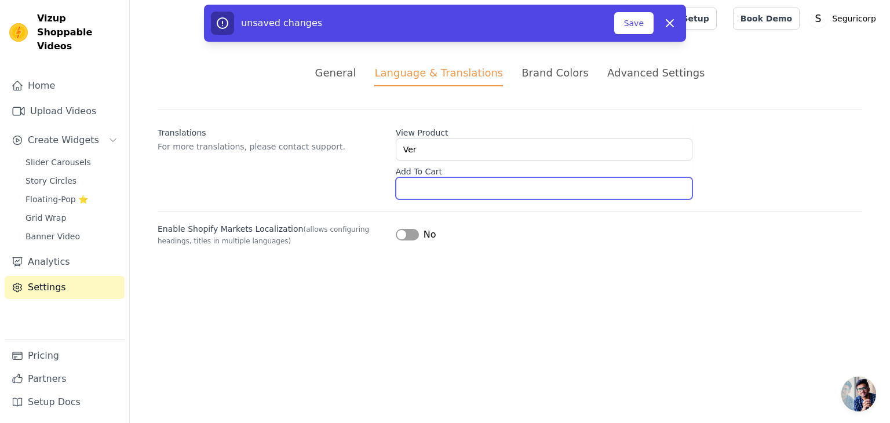
click at [427, 196] on input "Add To Cart" at bounding box center [544, 188] width 297 height 22
type input "comprar ahora"
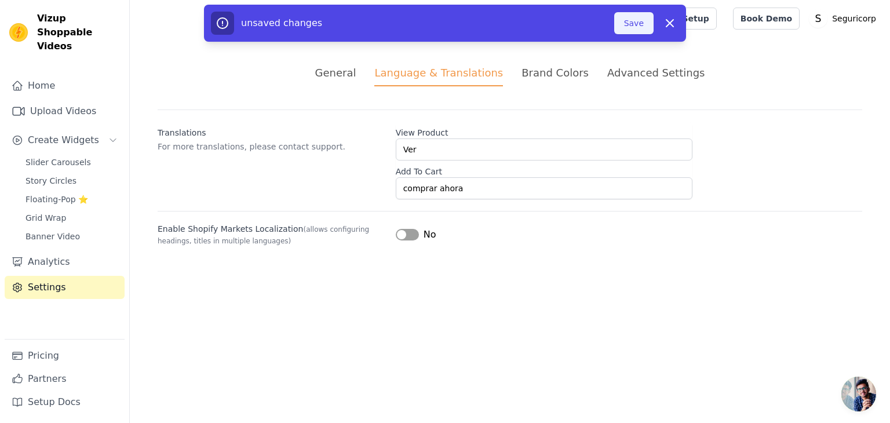
click at [636, 20] on button "Save" at bounding box center [633, 23] width 39 height 22
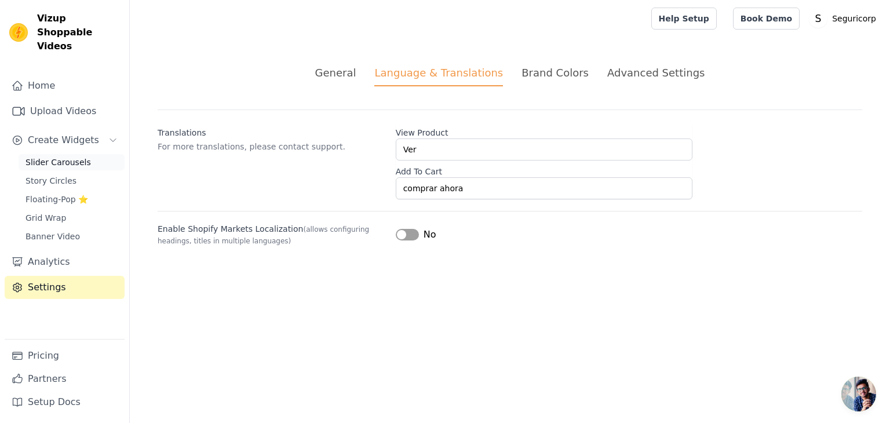
click at [64, 157] on span "Slider Carousels" at bounding box center [58, 163] width 65 height 12
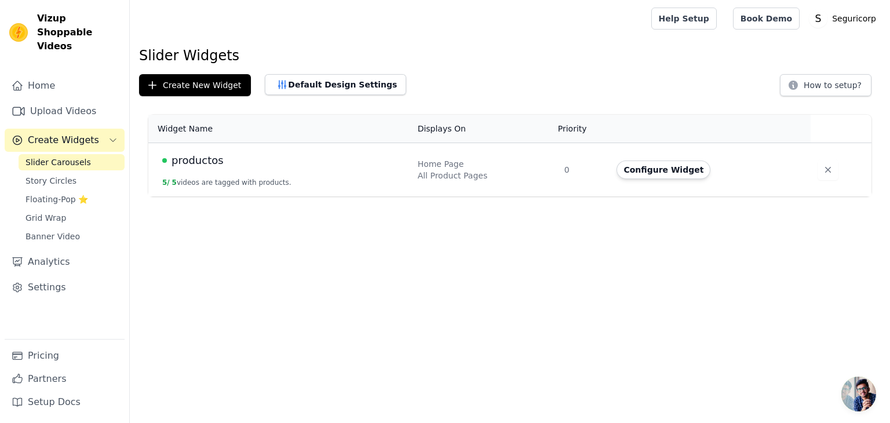
click at [65, 84] on div "Home Upload Videos Create Widgets Slider Carousels Story Circles Floating-Pop ⭐…" at bounding box center [65, 206] width 120 height 265
click at [61, 100] on link "Upload Videos" at bounding box center [65, 111] width 120 height 23
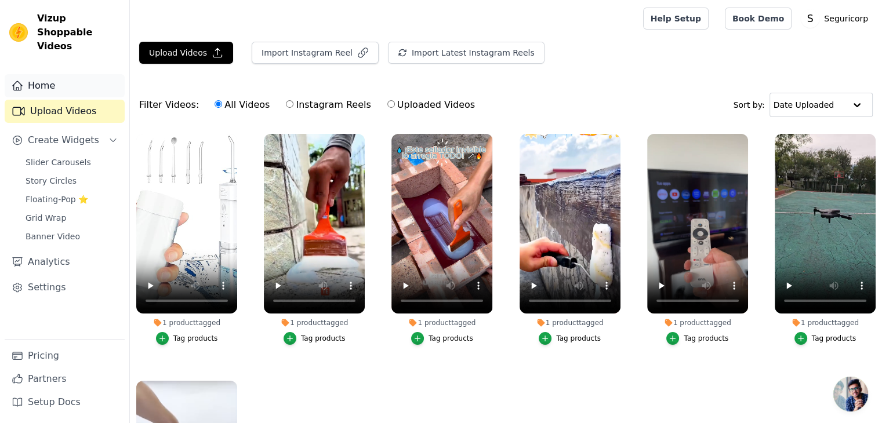
click at [57, 79] on link "Home" at bounding box center [65, 85] width 120 height 23
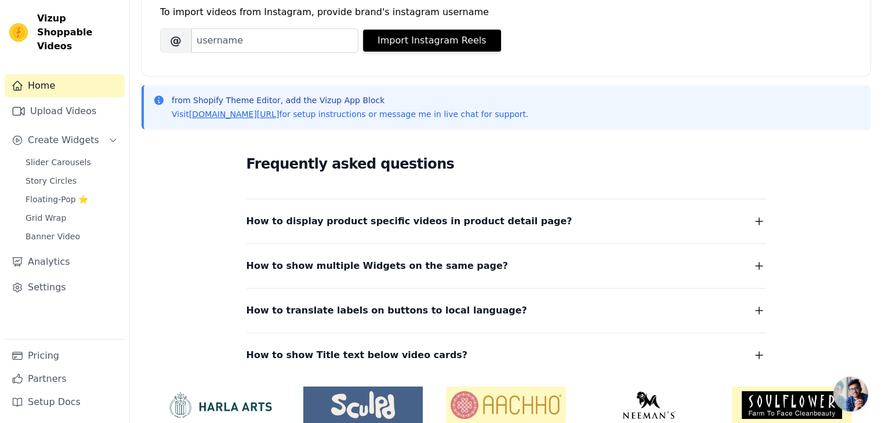
scroll to position [227, 0]
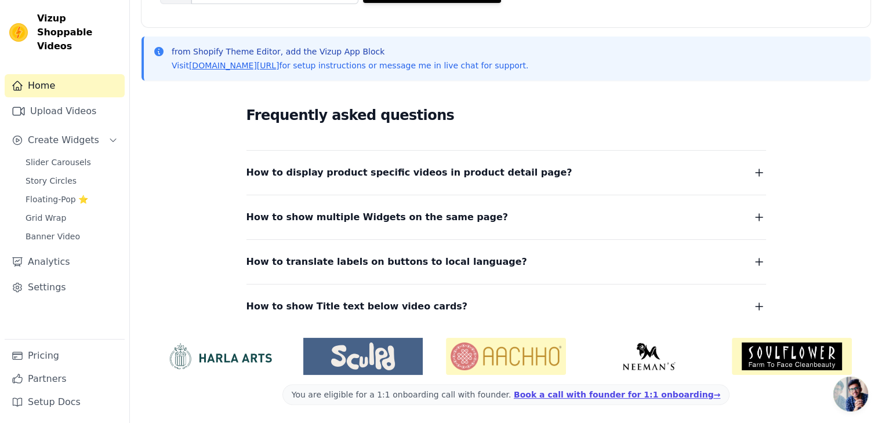
click at [342, 260] on span "How to translate labels on buttons to local language?" at bounding box center [386, 262] width 281 height 16
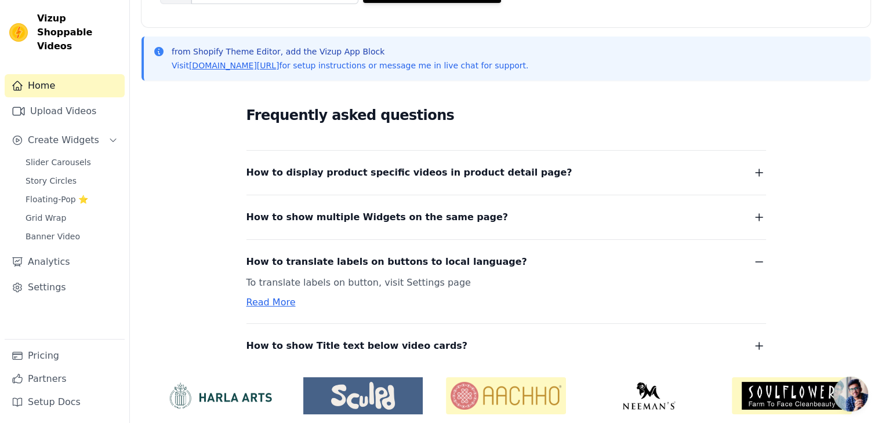
click at [274, 297] on link "Read More" at bounding box center [270, 302] width 49 height 11
